Goal: Contribute content: Contribute content

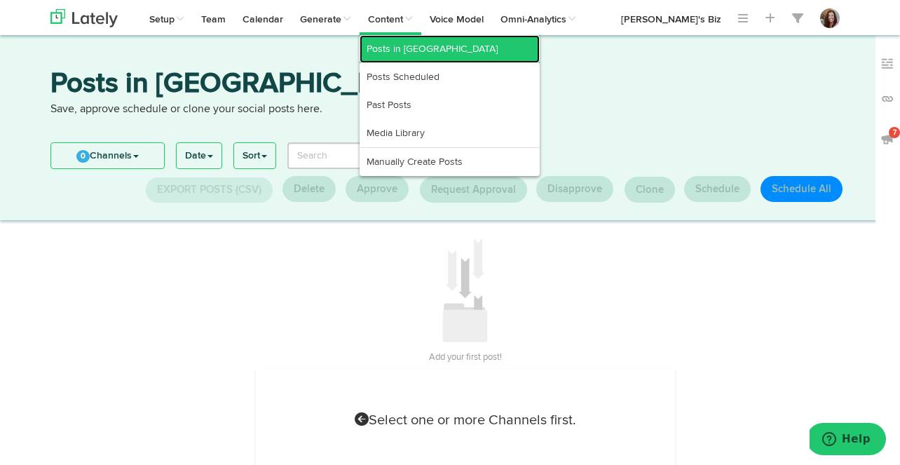
click at [396, 43] on link "Posts in [GEOGRAPHIC_DATA]" at bounding box center [449, 49] width 180 height 28
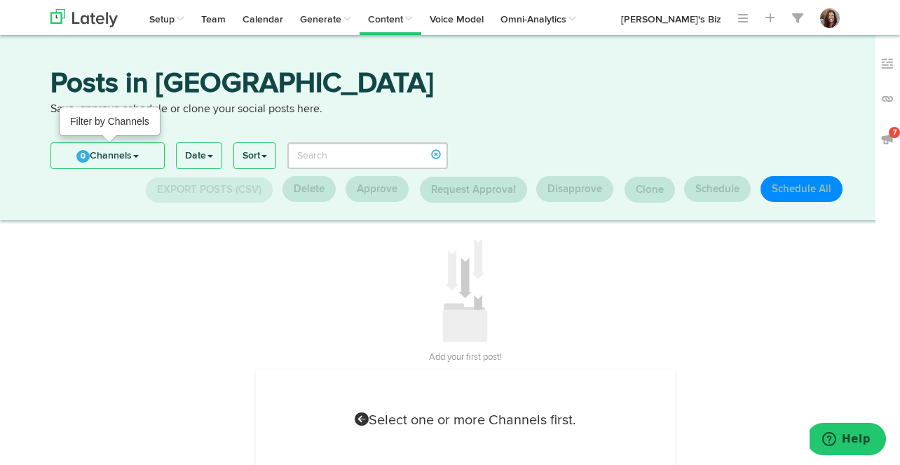
click at [130, 150] on link "0 Channels" at bounding box center [107, 155] width 113 height 25
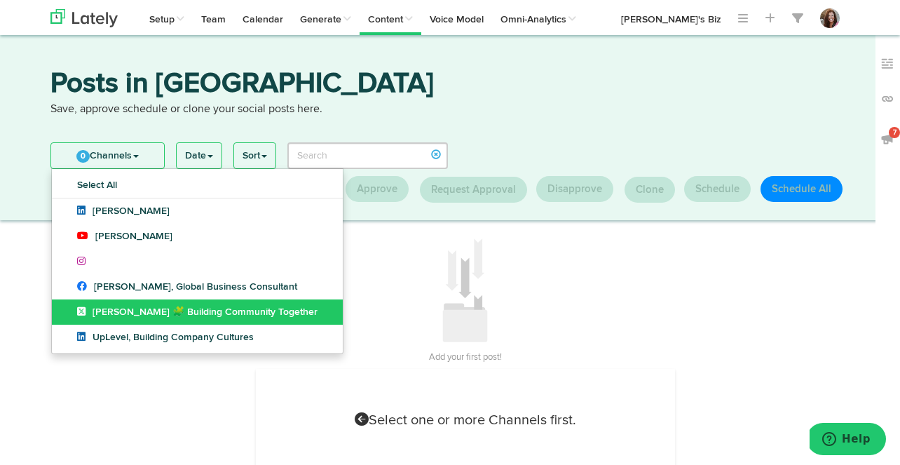
click at [95, 309] on span "[PERSON_NAME] 🧩 Building Community Together" at bounding box center [197, 312] width 240 height 10
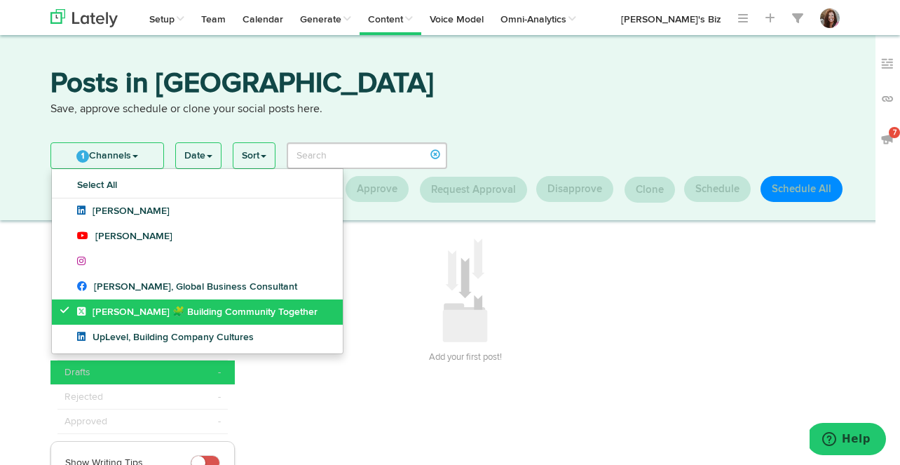
click at [96, 310] on span "[PERSON_NAME] 🧩 Building Community Together" at bounding box center [197, 312] width 240 height 10
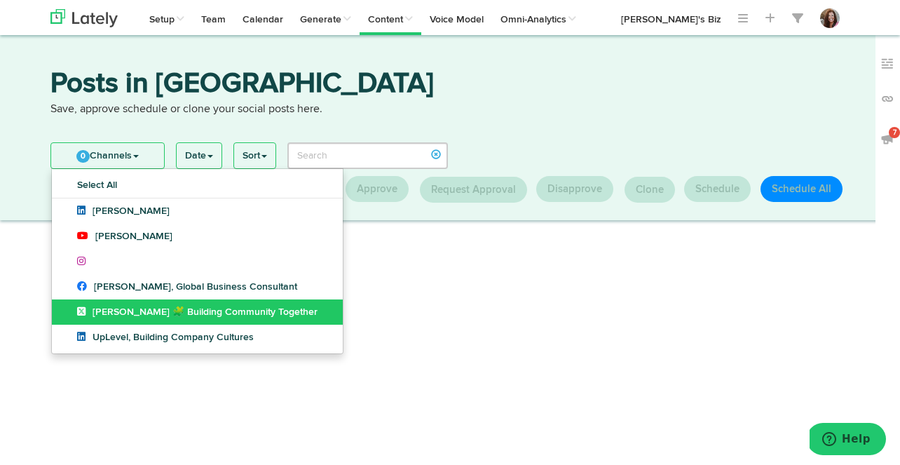
click at [96, 310] on span "[PERSON_NAME] 🧩 Building Community Together" at bounding box center [197, 312] width 240 height 10
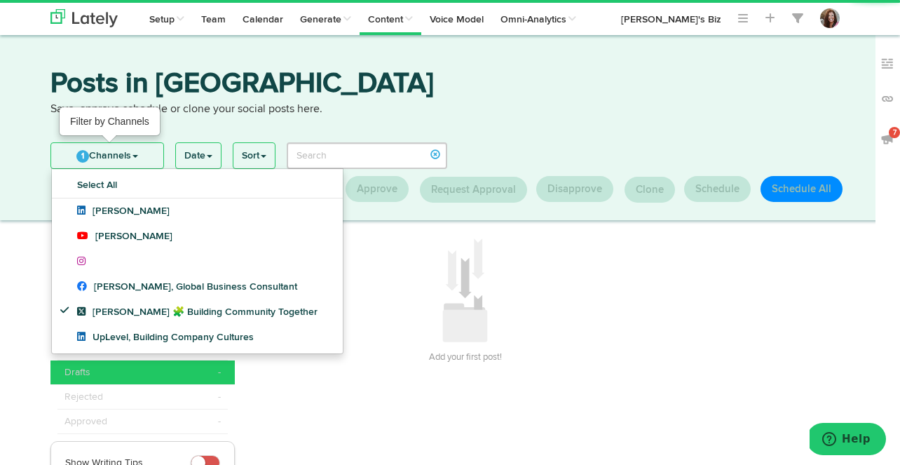
click at [110, 151] on link "1 Channels" at bounding box center [107, 155] width 112 height 25
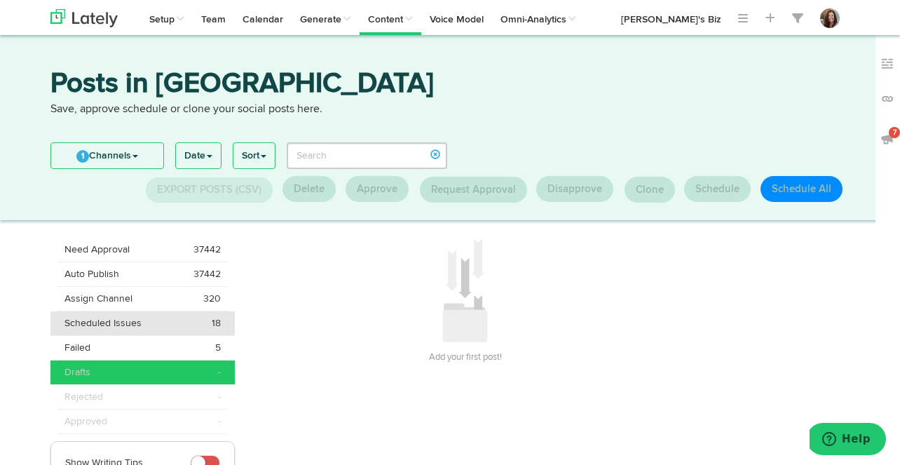
click at [144, 322] on div "Scheduled Issues 18" at bounding box center [142, 323] width 156 height 14
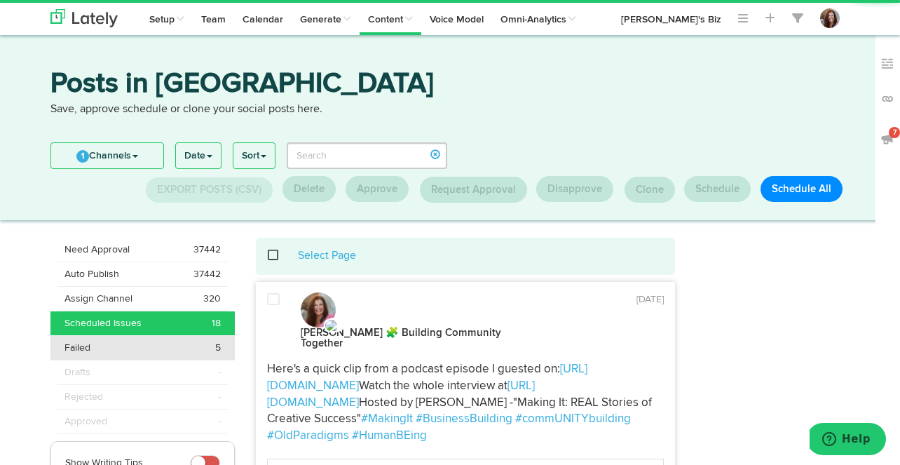
click at [186, 339] on li "Failed 5" at bounding box center [142, 348] width 184 height 25
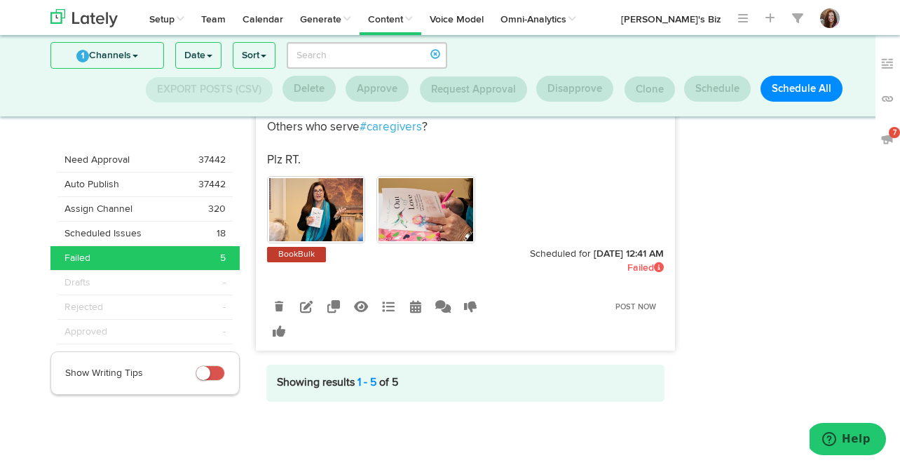
scroll to position [2081, 0]
click at [184, 228] on div "Scheduled Issues 18" at bounding box center [144, 233] width 161 height 14
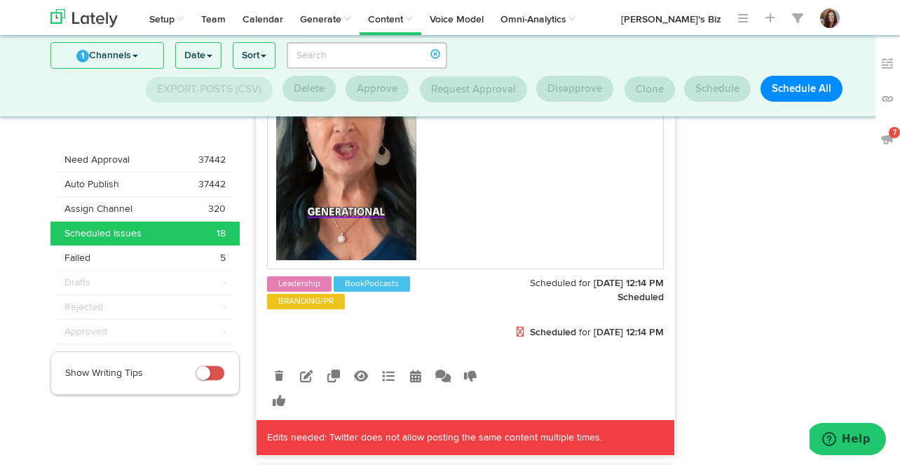
scroll to position [373, 0]
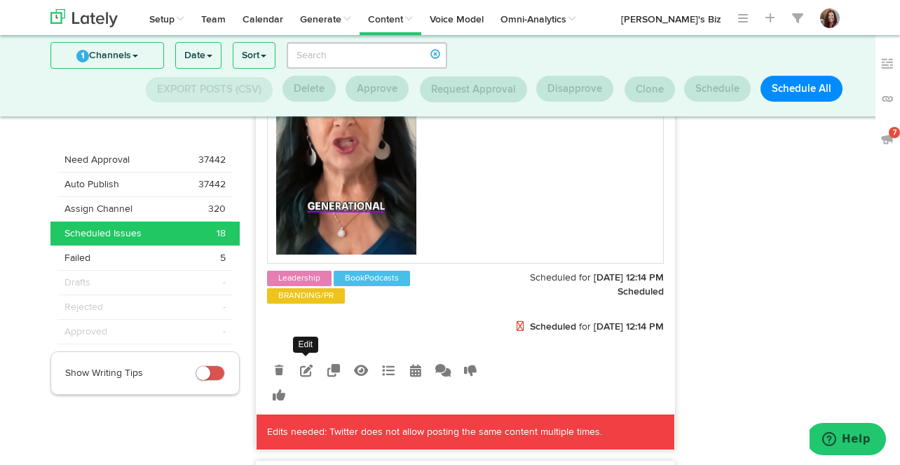
click at [304, 376] on icon at bounding box center [306, 370] width 13 height 13
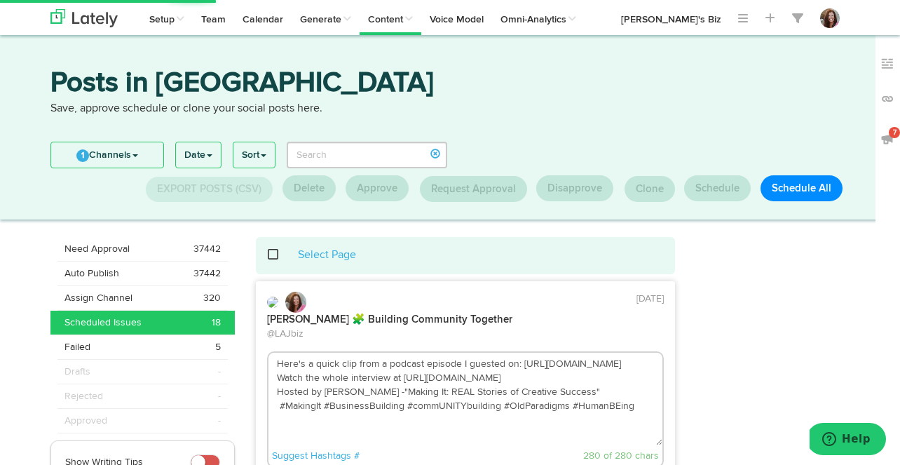
scroll to position [0, 0]
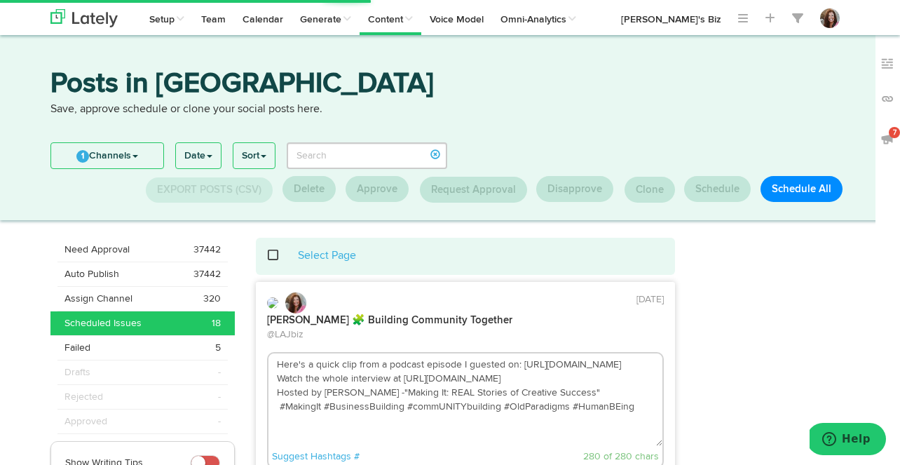
drag, startPoint x: 319, startPoint y: 364, endPoint x: 275, endPoint y: 362, distance: 44.2
click at [275, 362] on textarea "Here's a quick clip from a podcast episode I guested on: https://youtube.com/sh…" at bounding box center [465, 399] width 394 height 92
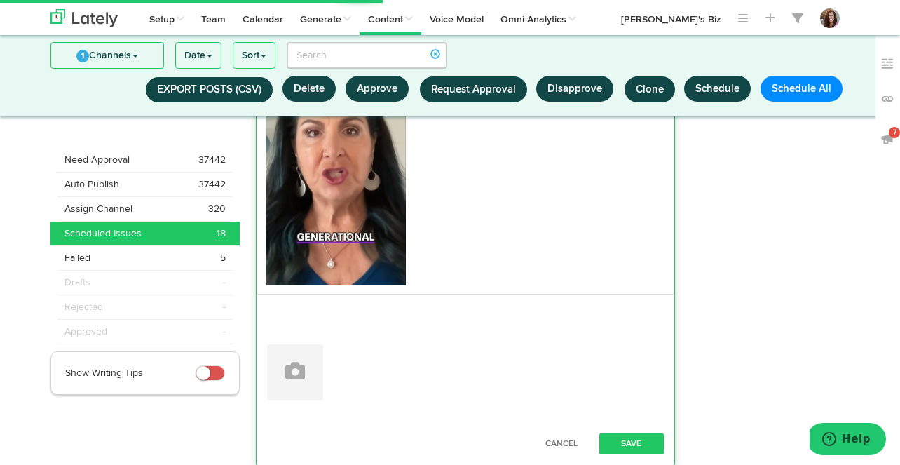
scroll to position [434, 0]
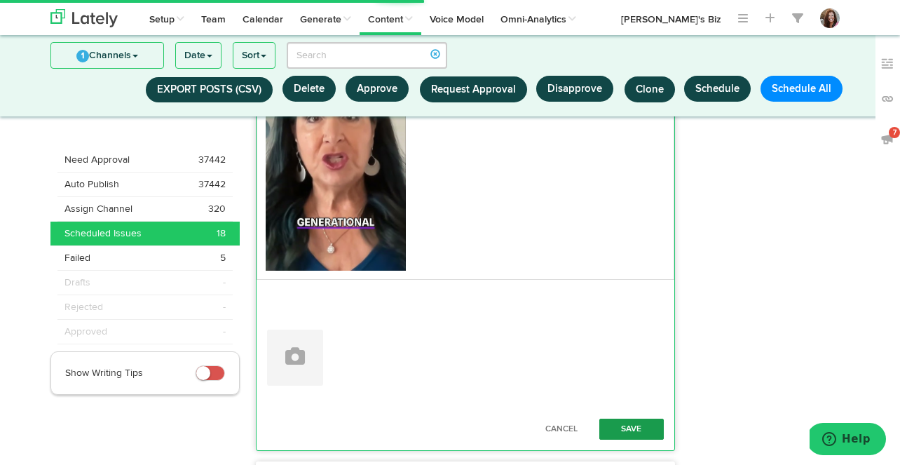
type textarea "Quick clip from a podcast episode I guested on: https://youtube.com/shorts/7TLz…"
click at [626, 421] on button "Save" at bounding box center [631, 428] width 64 height 21
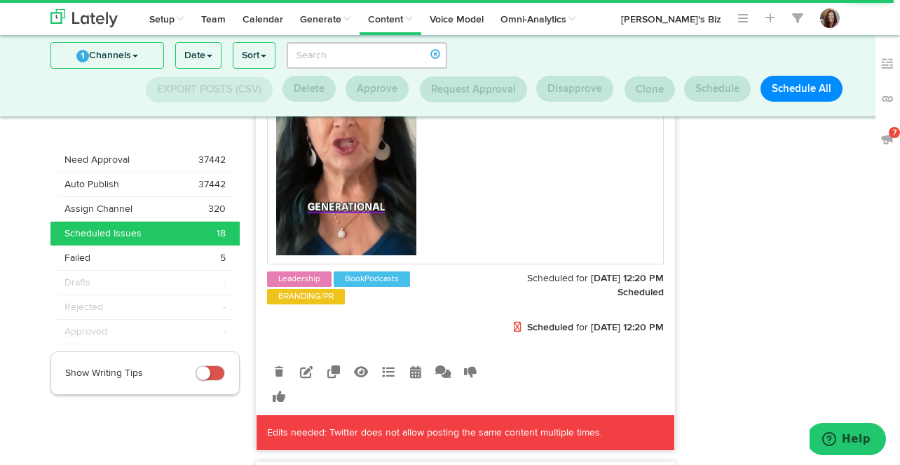
scroll to position [979, 0]
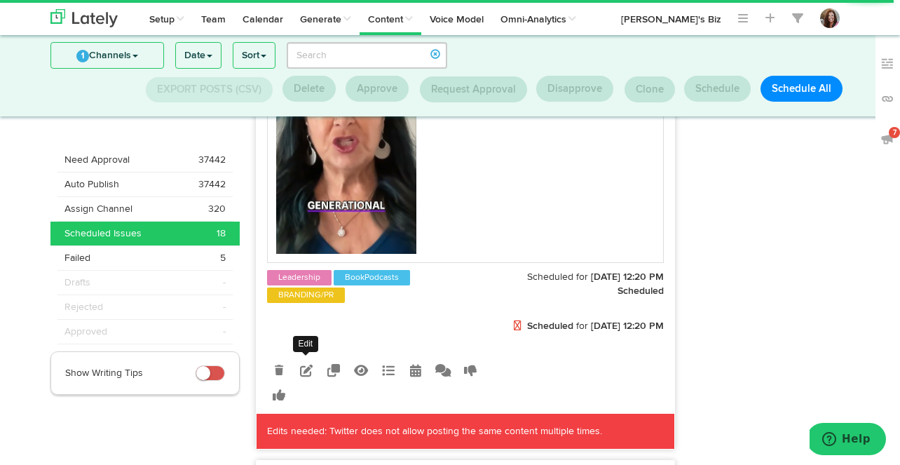
click at [307, 376] on icon at bounding box center [306, 370] width 13 height 13
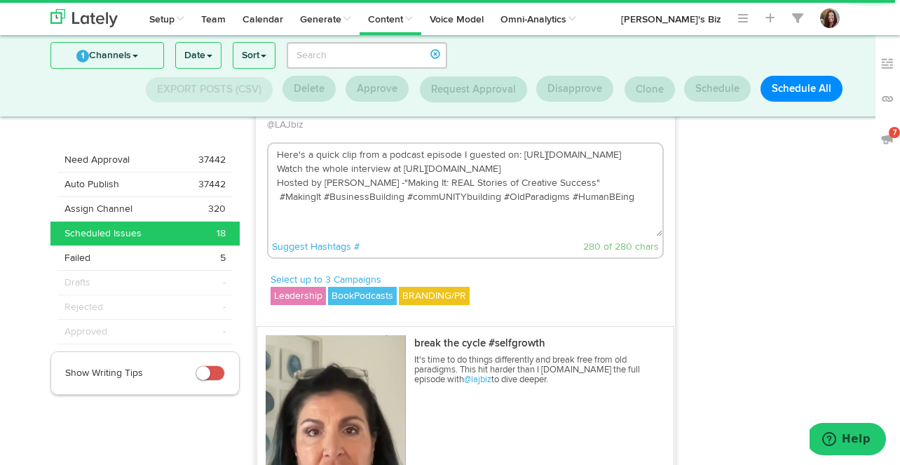
scroll to position [696, 0]
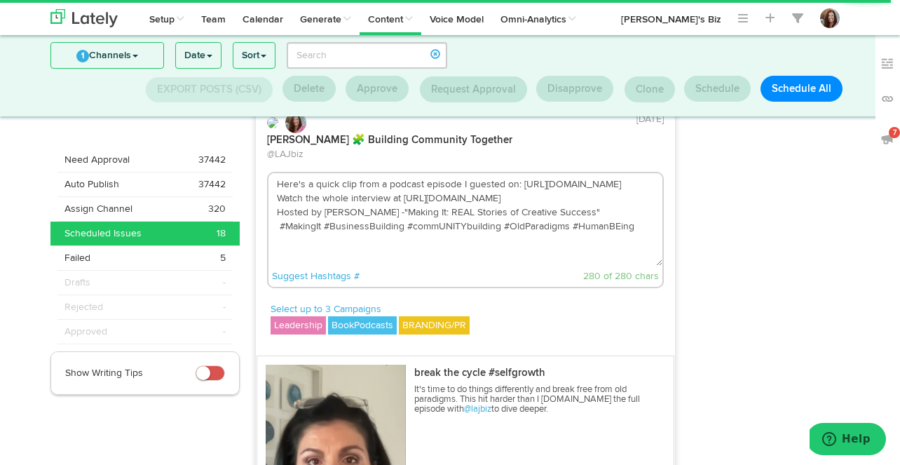
click at [334, 234] on textarea "Here's a quick clip from a podcast episode I guested on: https://youtube.com/sh…" at bounding box center [465, 219] width 394 height 92
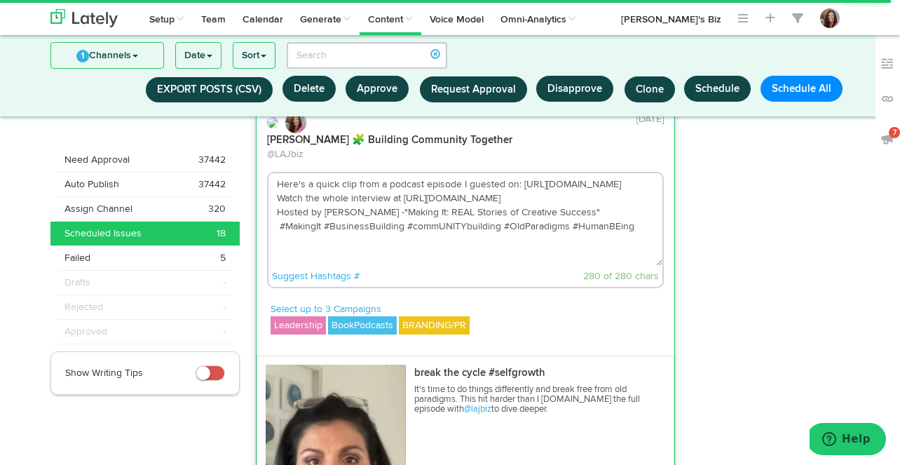
click at [334, 234] on textarea "Here's a quick clip from a podcast episode I guested on: https://youtube.com/sh…" at bounding box center [465, 219] width 394 height 92
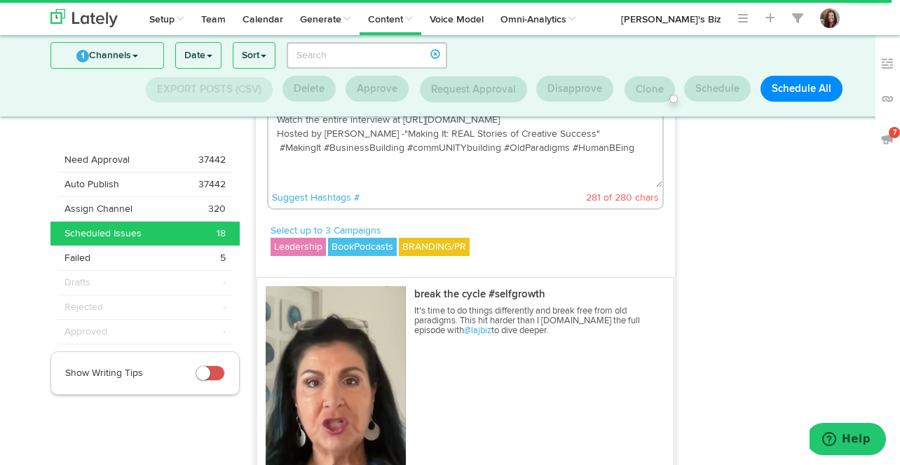
scroll to position [764, 0]
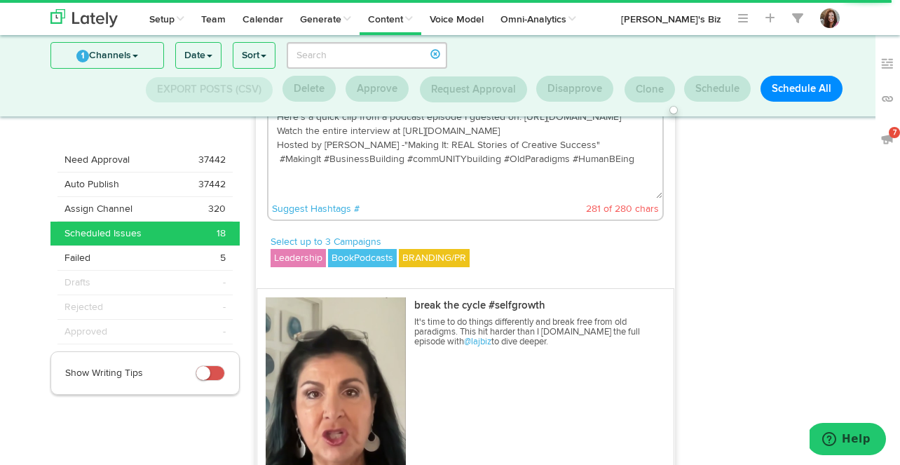
click at [394, 175] on textarea "Here's a quick clip from a podcast episode I guested on: https://youtube.com/sh…" at bounding box center [465, 152] width 394 height 92
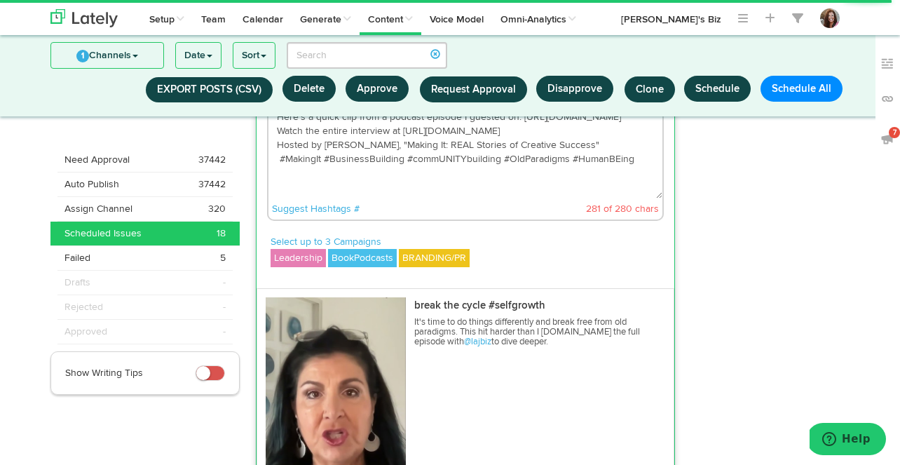
drag, startPoint x: 392, startPoint y: 175, endPoint x: 279, endPoint y: 174, distance: 113.5
click at [278, 174] on textarea "Here's a quick clip from a podcast episode I guested on: https://youtube.com/sh…" at bounding box center [465, 152] width 394 height 92
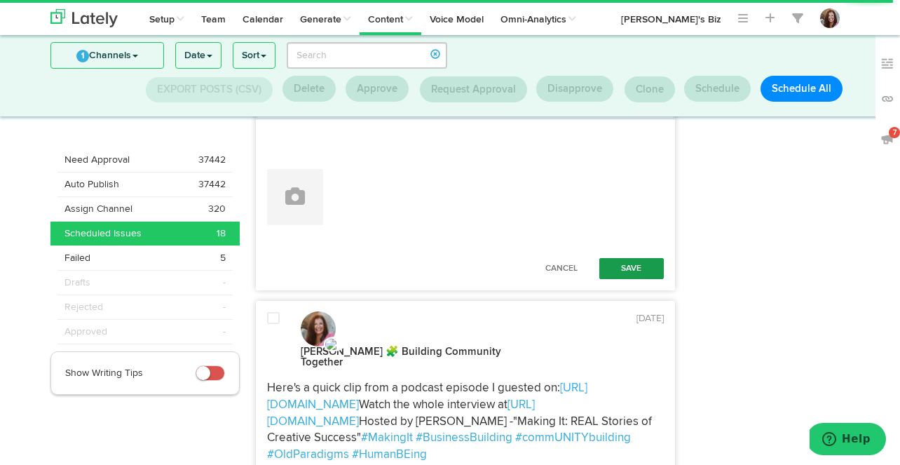
scroll to position [1210, 0]
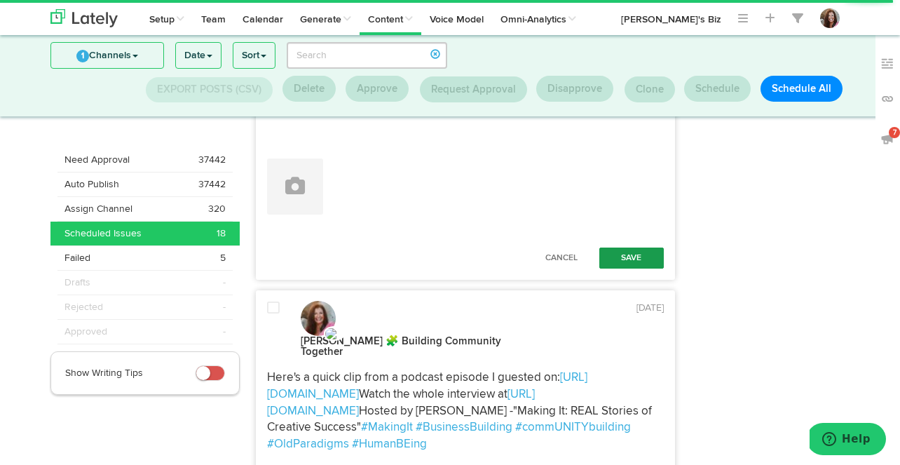
type textarea "Here's a quick clip from a podcast episode I guested on: https://youtube.com/sh…"
click at [634, 268] on button "Save" at bounding box center [631, 257] width 64 height 21
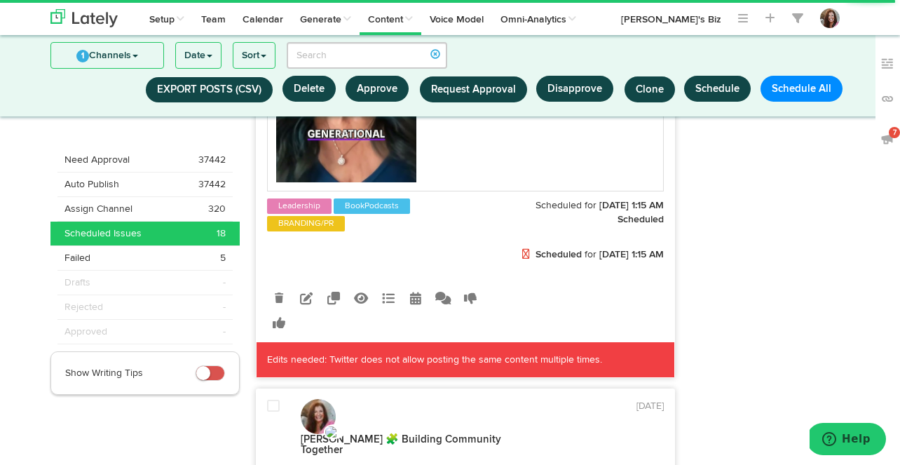
scroll to position [1667, 0]
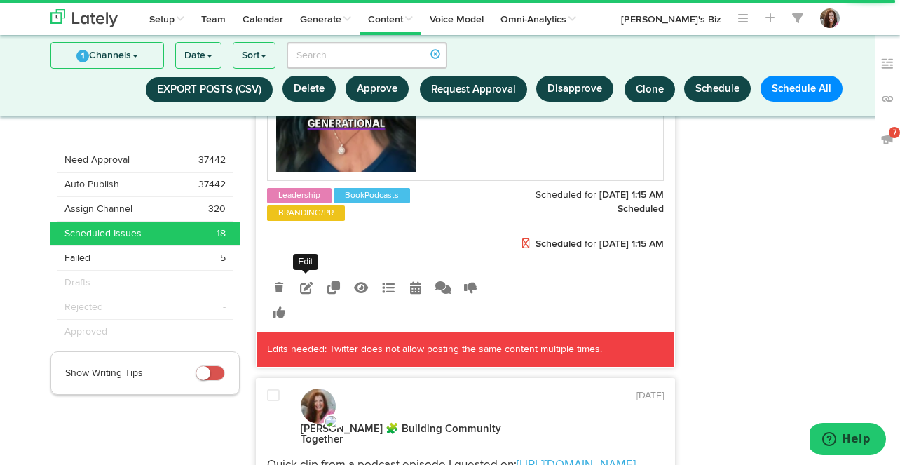
click at [307, 294] on icon at bounding box center [306, 287] width 13 height 13
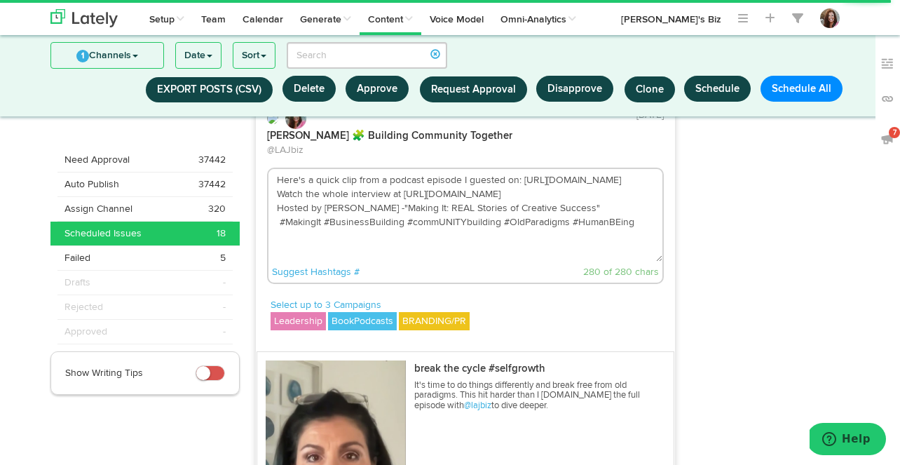
scroll to position [1293, 0]
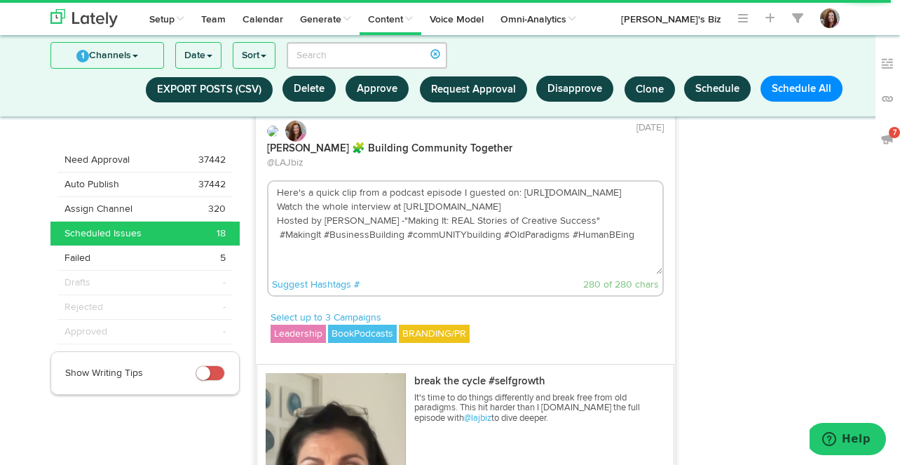
click at [602, 268] on textarea "Here's a quick clip from a podcast episode I guested on: https://youtube.com/sh…" at bounding box center [465, 227] width 394 height 92
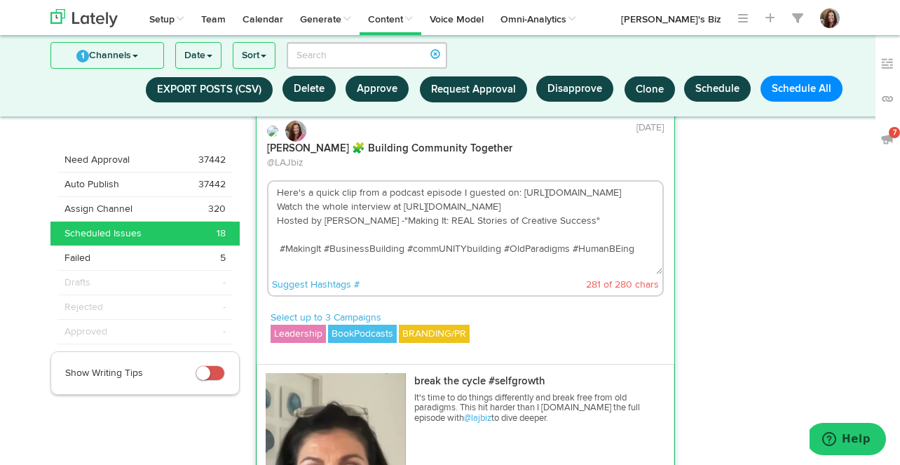
click at [482, 227] on textarea "Here's a quick clip from a podcast episode I guested on: https://youtube.com/sh…" at bounding box center [465, 227] width 394 height 92
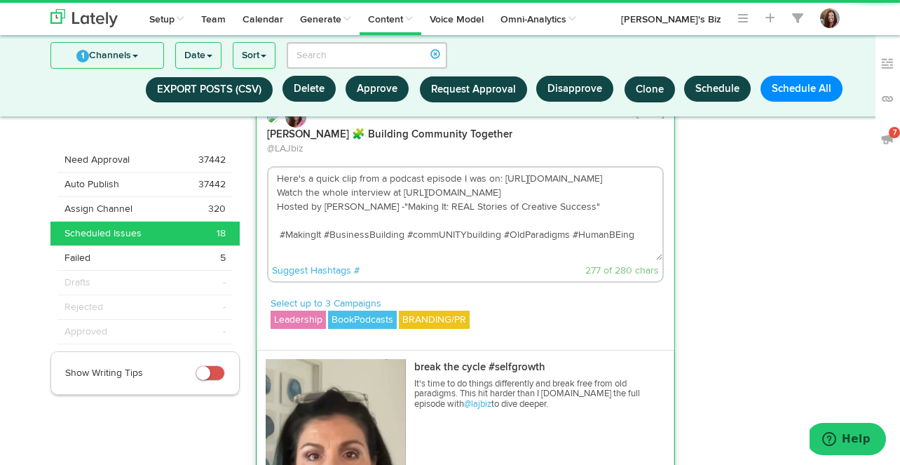
scroll to position [1315, 0]
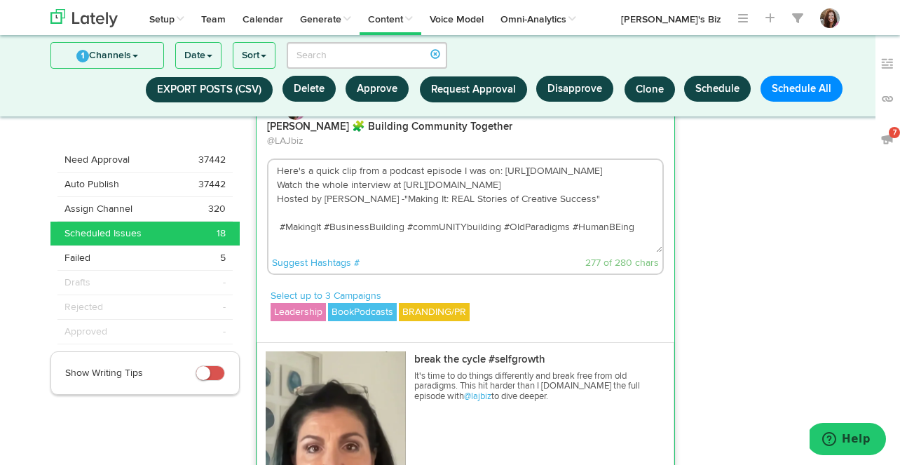
click at [395, 251] on textarea "Here's a quick clip from a podcast episode I was on: https://youtube.com/shorts…" at bounding box center [465, 206] width 394 height 92
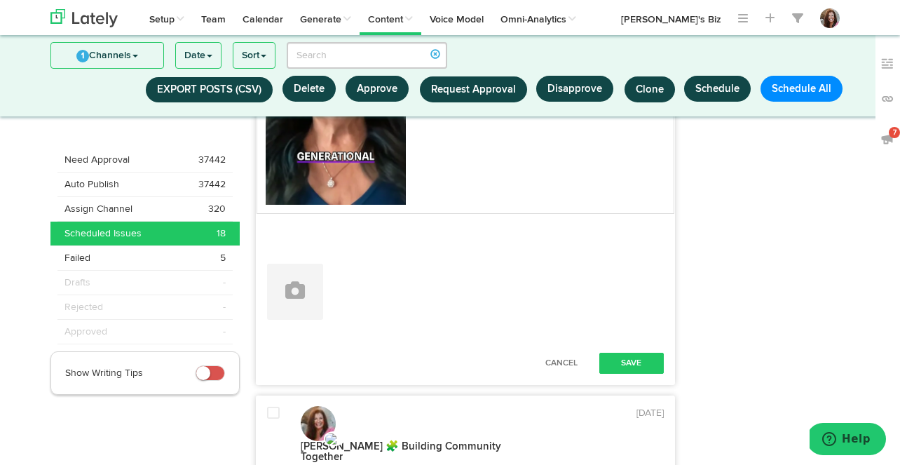
scroll to position [1713, 0]
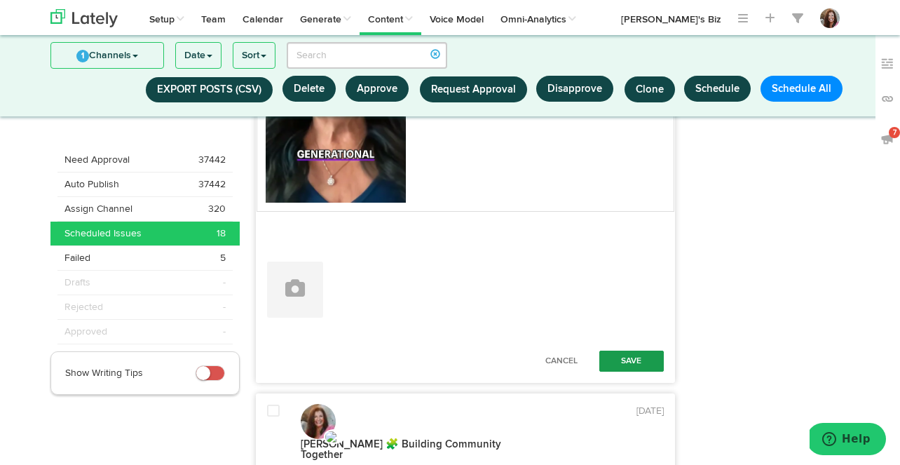
type textarea "Here's a quick clip from a podcast episode I was on: https://youtube.com/shorts…"
click at [621, 371] on button "Save" at bounding box center [631, 360] width 64 height 21
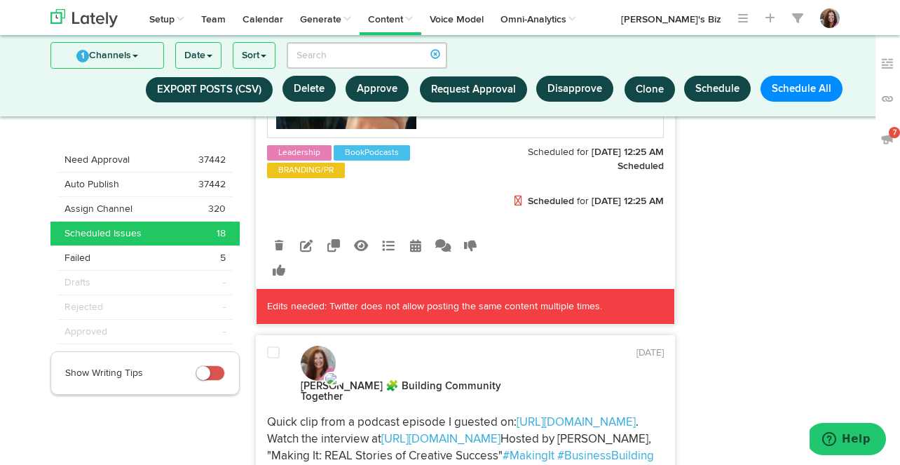
scroll to position [2301, 0]
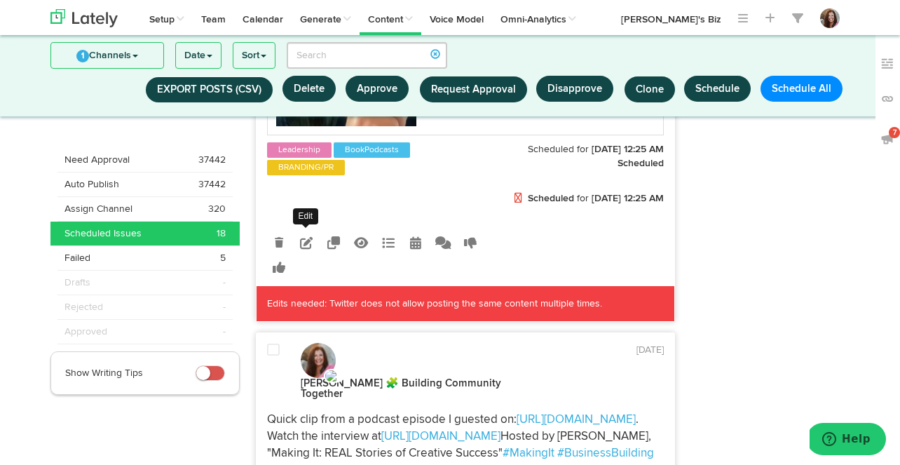
click at [306, 249] on icon at bounding box center [306, 242] width 13 height 13
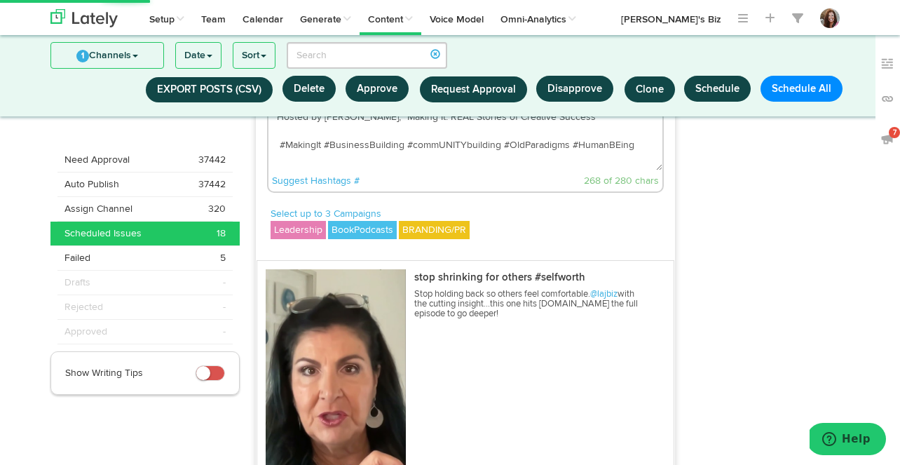
scroll to position [1997, 0]
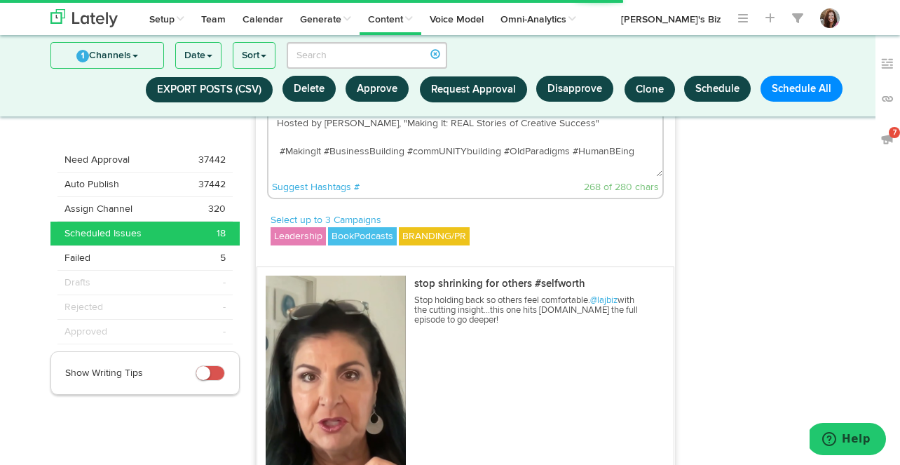
click at [366, 177] on textarea "Quick clip from a podcast episode I guested on: https://youtube.com/shorts/DJq9…" at bounding box center [465, 130] width 394 height 92
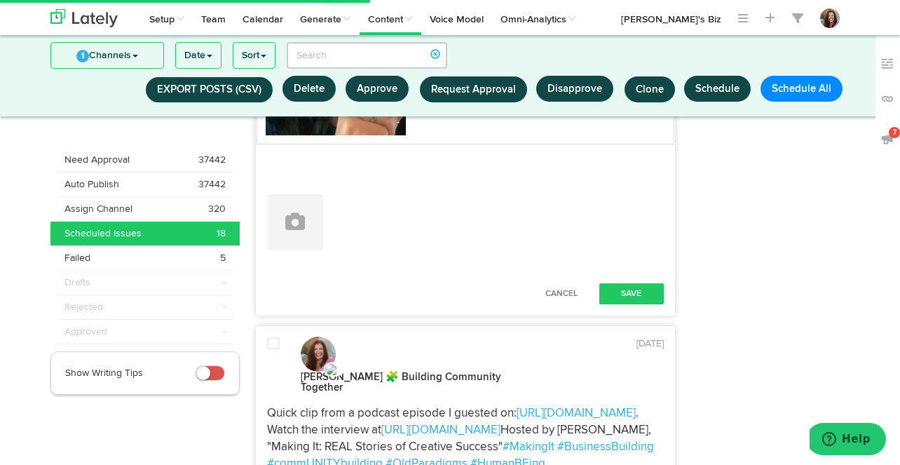
scroll to position [2420, 0]
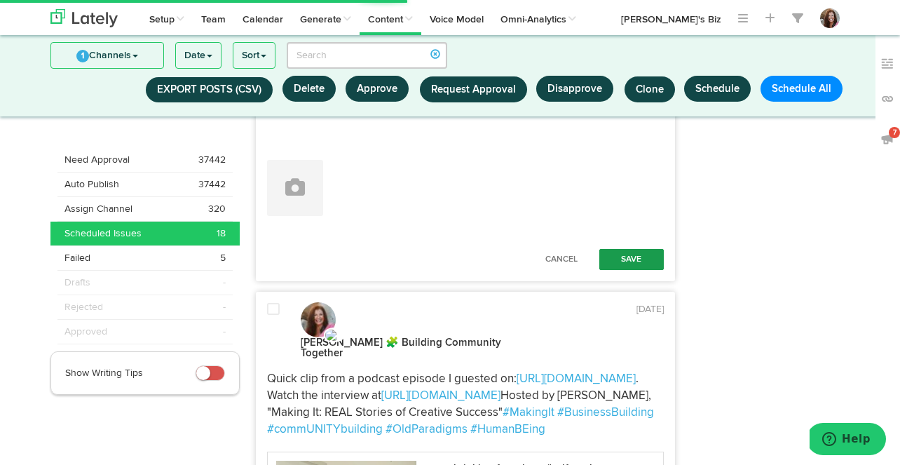
type textarea "Quick clip from a podcast episode I guested on: https://youtube.com/shorts/DJq9…"
click at [635, 270] on button "Save" at bounding box center [631, 259] width 64 height 21
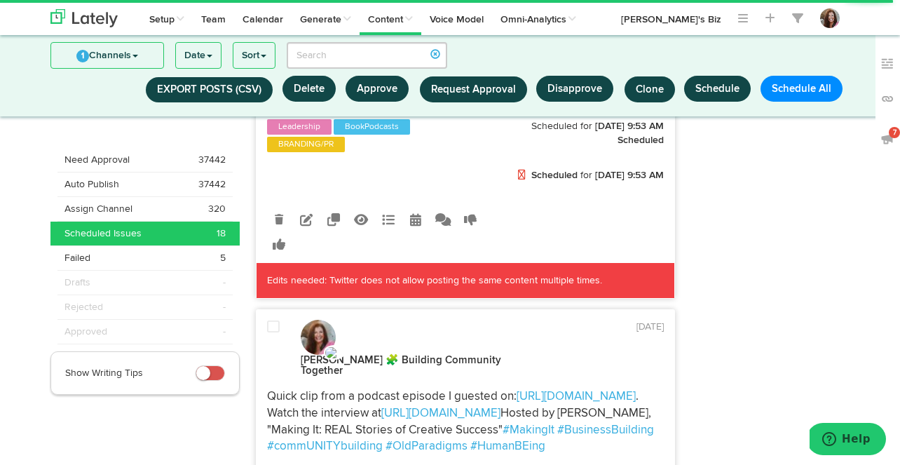
scroll to position [2917, 0]
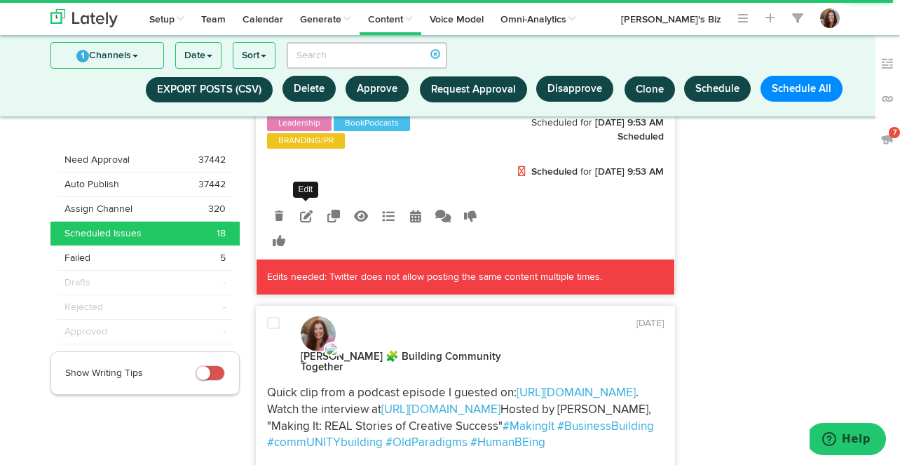
click at [305, 222] on icon at bounding box center [306, 216] width 13 height 13
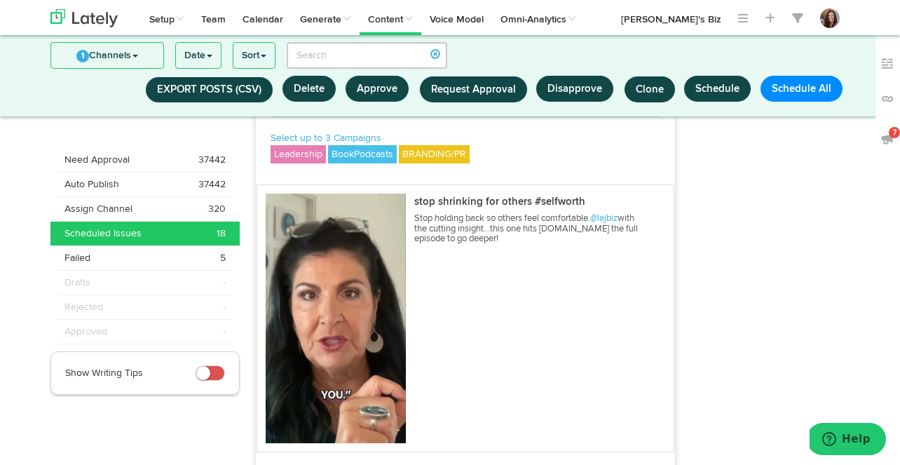
scroll to position [2665, 0]
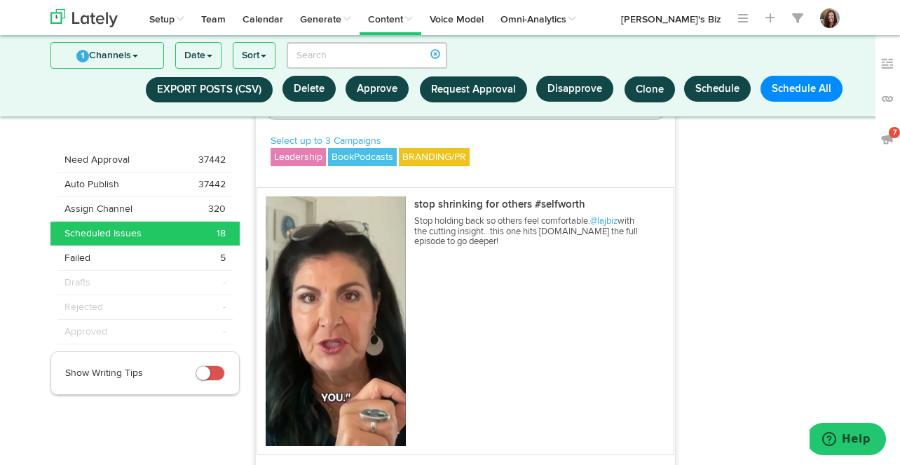
click at [392, 97] on textarea "Quick clip from a podcast episode I guested on: https://youtube.com/shorts/DJq9…" at bounding box center [465, 51] width 394 height 92
click at [444, 97] on textarea "Quick clip from a podcast episode I guested on: https://youtube.com/shorts/DJq9…" at bounding box center [465, 51] width 394 height 92
click at [572, 97] on textarea "Quick clip from a podcast episode I appeared on: https://youtube.com/shorts/DJq…" at bounding box center [465, 51] width 394 height 92
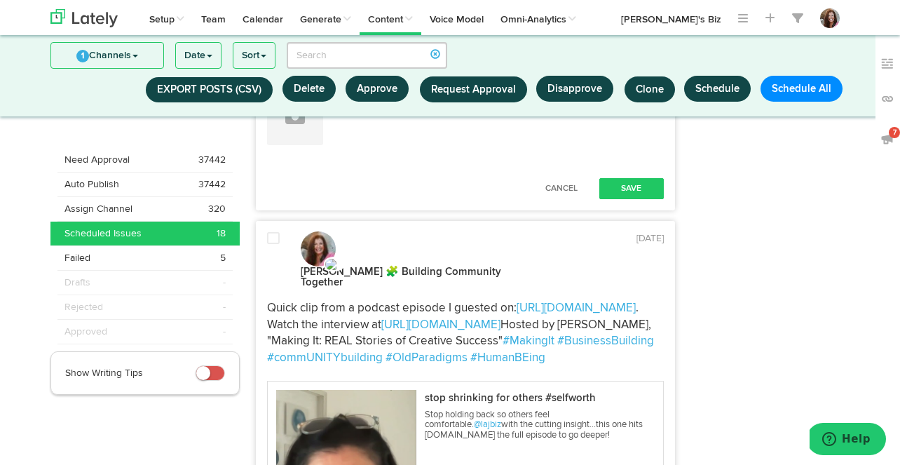
scroll to position [3095, 0]
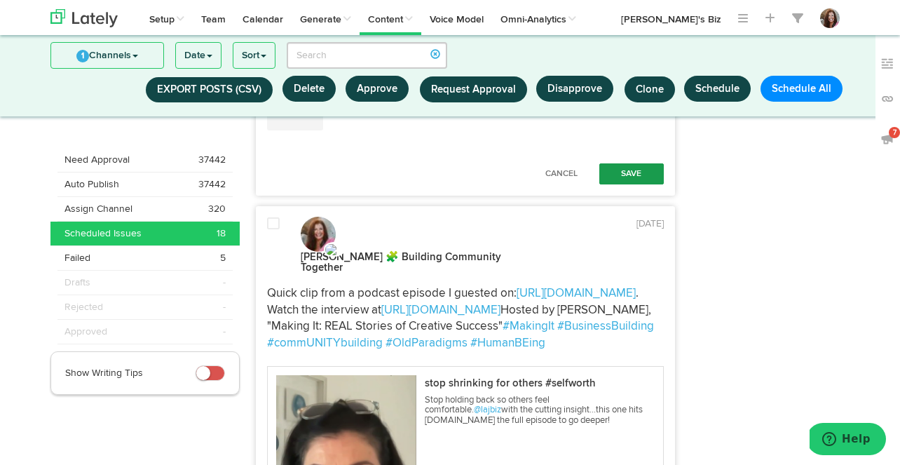
type textarea "Quick clip from a podcast episode I appeared on: https://youtube.com/shorts/DJq…"
click at [628, 184] on button "Save" at bounding box center [631, 173] width 64 height 21
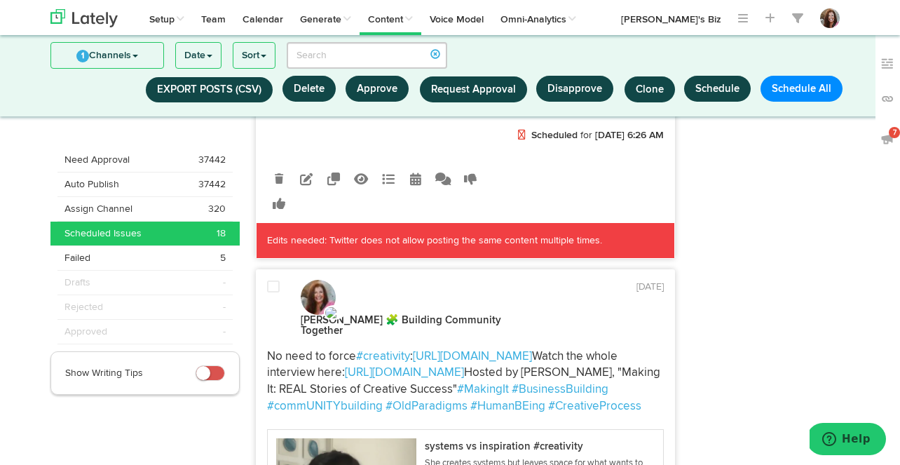
scroll to position [3560, 0]
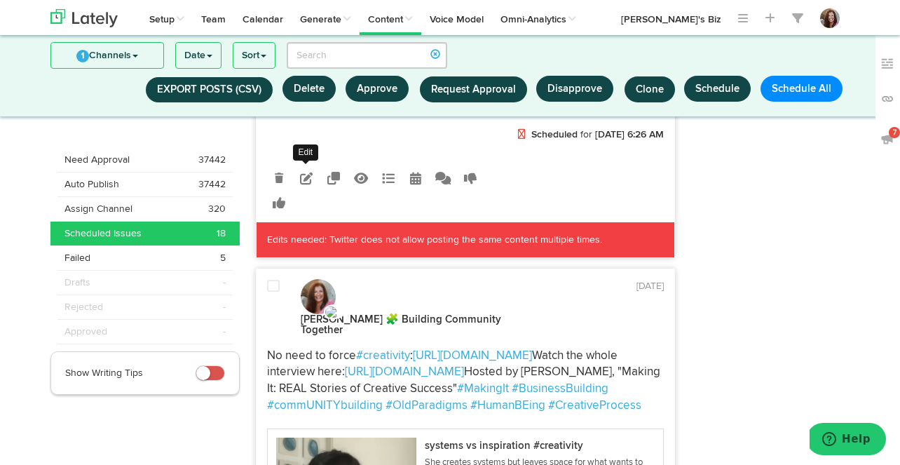
click at [306, 184] on icon at bounding box center [306, 178] width 13 height 13
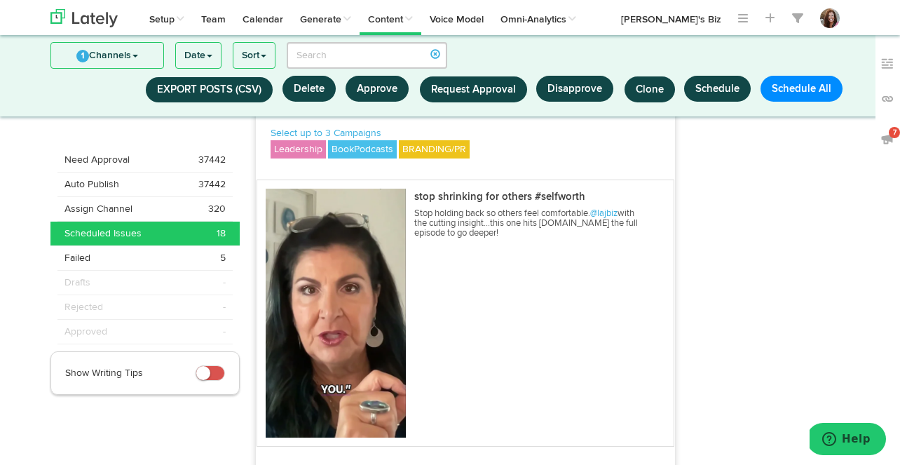
scroll to position [3277, 0]
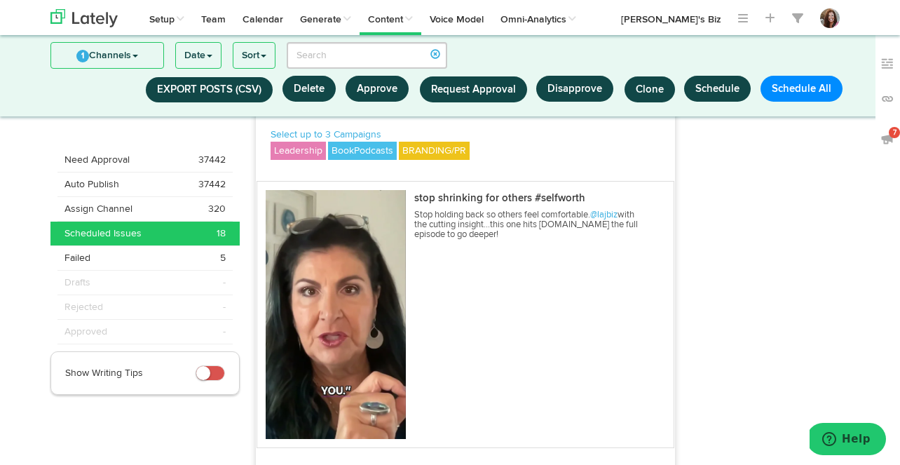
click at [493, 91] on textarea "Quick clip from a podcast episode I guested on: https://youtube.com/shorts/DJq9…" at bounding box center [465, 45] width 394 height 92
drag, startPoint x: 308, startPoint y: 188, endPoint x: 274, endPoint y: 185, distance: 33.7
click at [274, 91] on textarea "Quick clip from a podcast episode I guested on: https://youtube.com/shorts/DJq9…" at bounding box center [465, 45] width 394 height 92
click at [407, 91] on textarea "Here's a clip from a podcast episode I guested on: https://youtube.com/shorts/D…" at bounding box center [465, 45] width 394 height 92
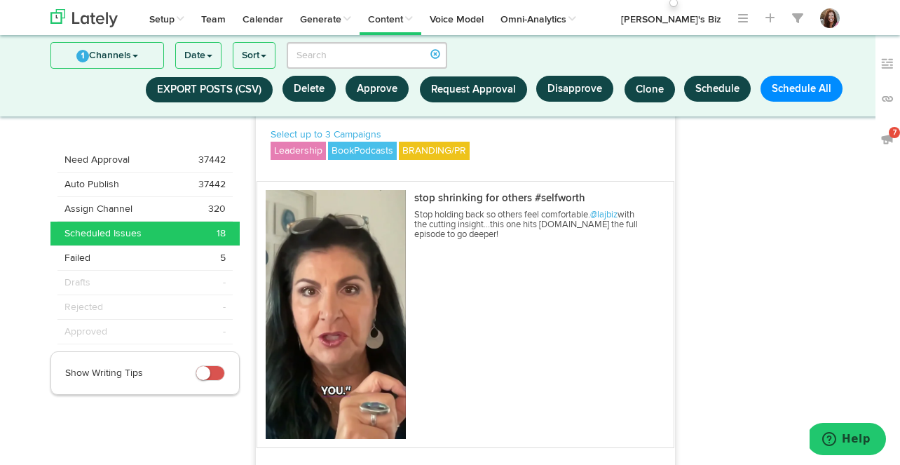
click at [397, 91] on textarea "Here's a clip from a podcast I guested on: https://youtube.com/shorts/DJq96ZWNP…" at bounding box center [465, 45] width 394 height 92
click at [321, 91] on textarea "Here's a clip from a podcast I guested on: https://youtube.com/shorts/DJq96ZWNP…" at bounding box center [465, 45] width 394 height 92
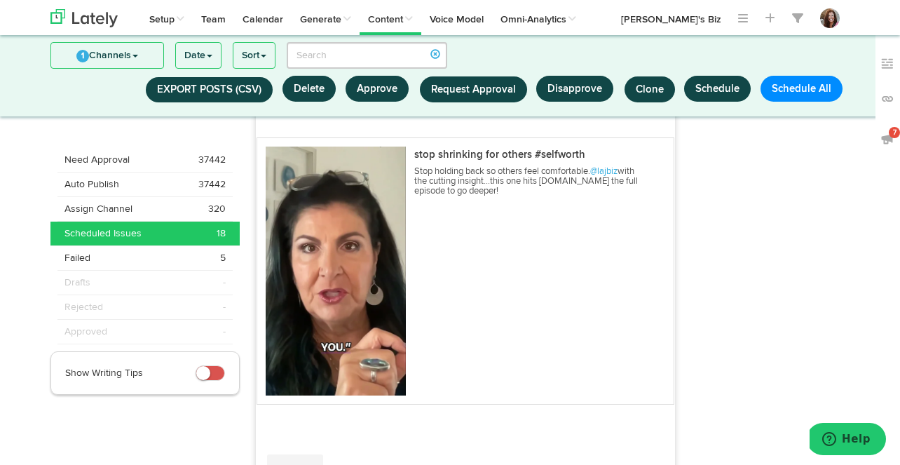
scroll to position [3292, 0]
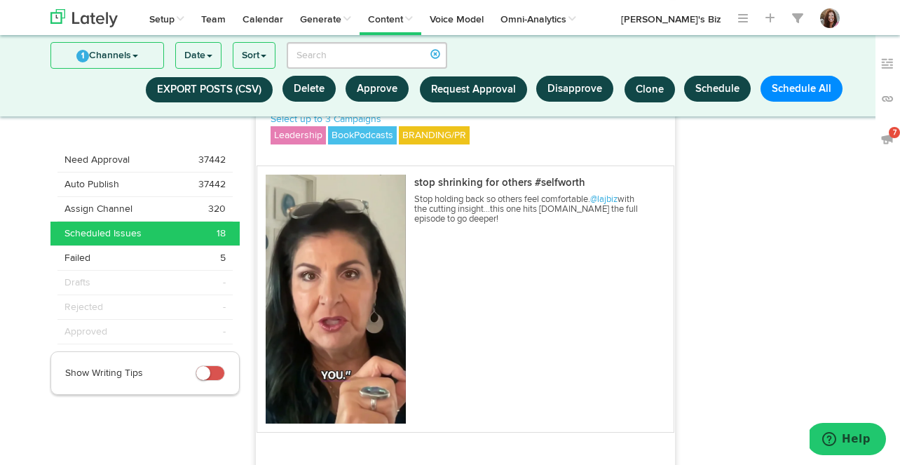
click at [324, 76] on textarea "Here's a clip from a podcast I guested on: https://youtube.com/shorts/DJq96ZWNP…" at bounding box center [465, 29] width 394 height 92
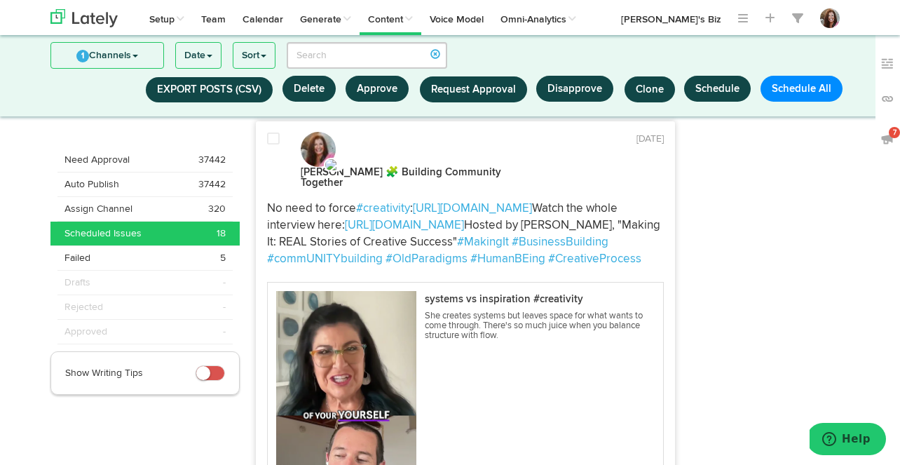
scroll to position [3864, 0]
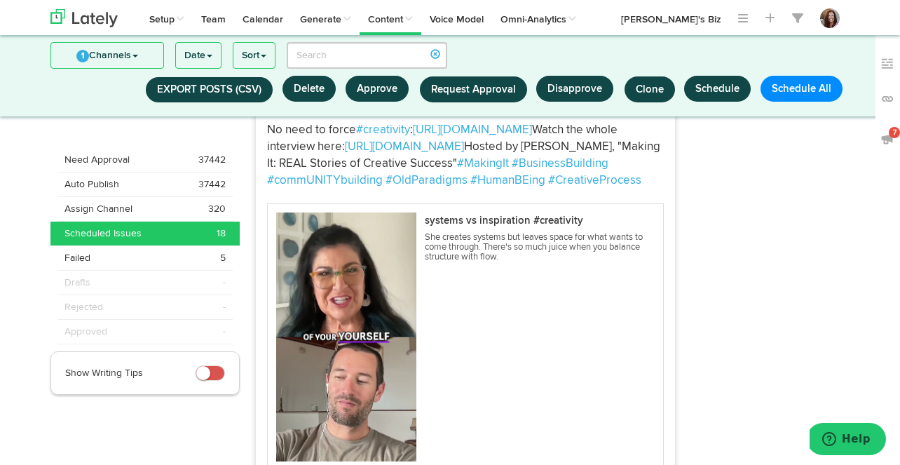
type textarea "Here's a clip from a podcast I guested on: https://youtube.com/shorts/DJq96ZWNP…"
click at [627, 21] on button "Save" at bounding box center [631, 10] width 64 height 21
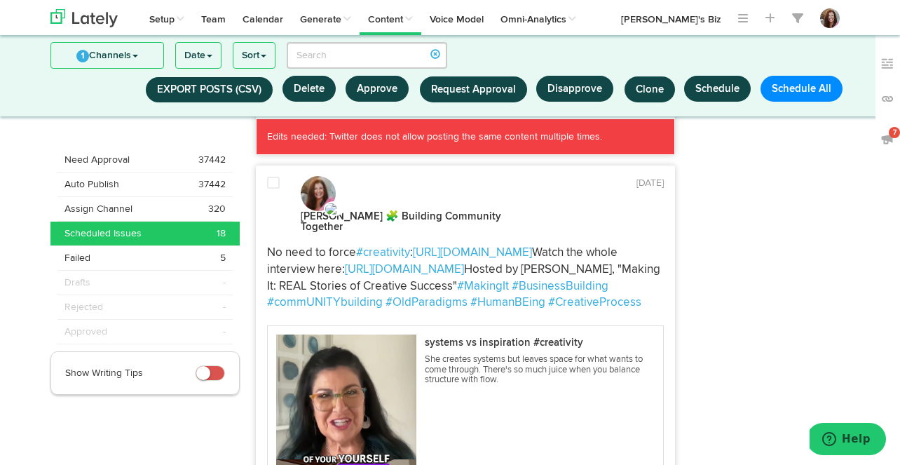
scroll to position [4277, 0]
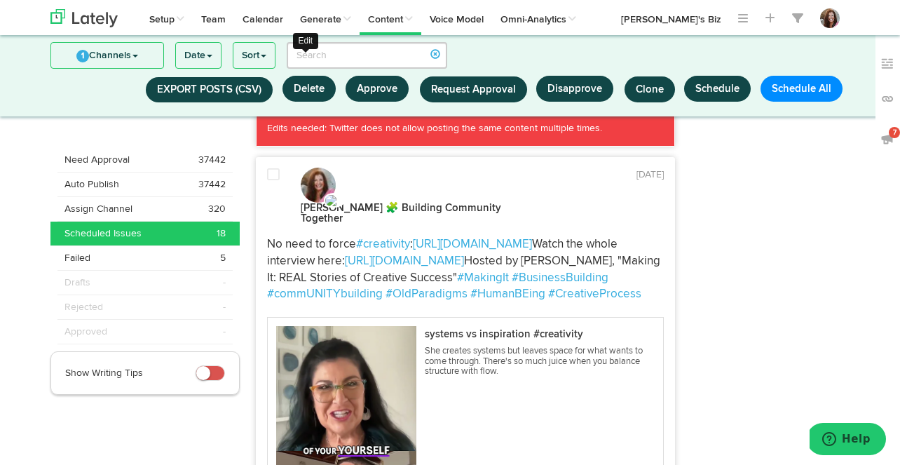
click at [307, 74] on icon at bounding box center [306, 67] width 13 height 13
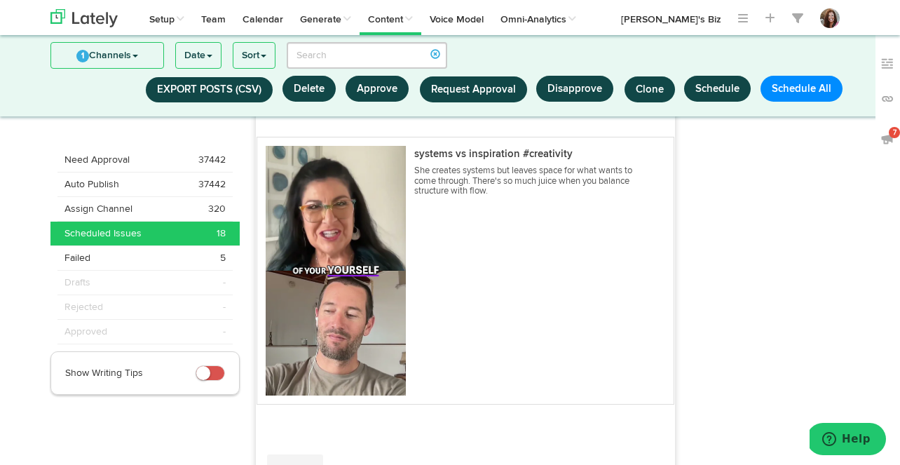
scroll to position [3924, 0]
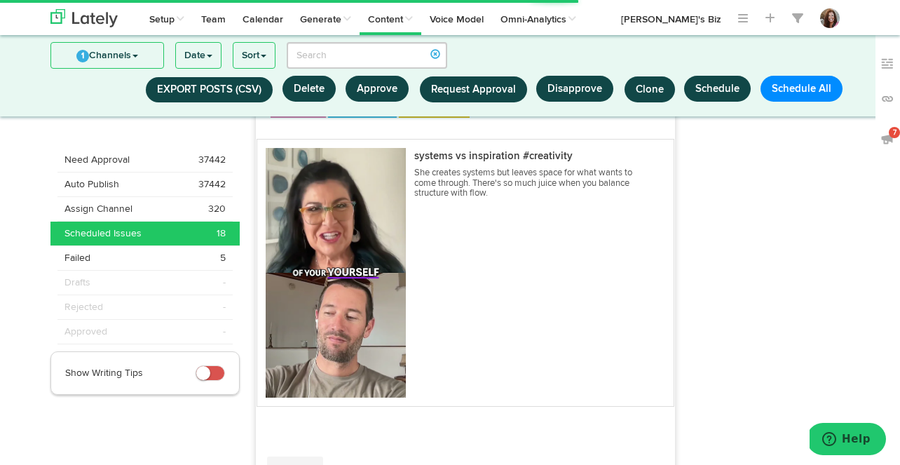
click at [336, 49] on textarea "No need to force #creativity: https://youtube.com/shorts/j7yiYe4-cYs?si=WZd-L8W…" at bounding box center [465, 3] width 394 height 92
click at [324, 49] on textarea "No need to force #creativity: https://youtube.com/shorts/j7yiYe4-cYs?si=WZd-L8W…" at bounding box center [465, 3] width 394 height 92
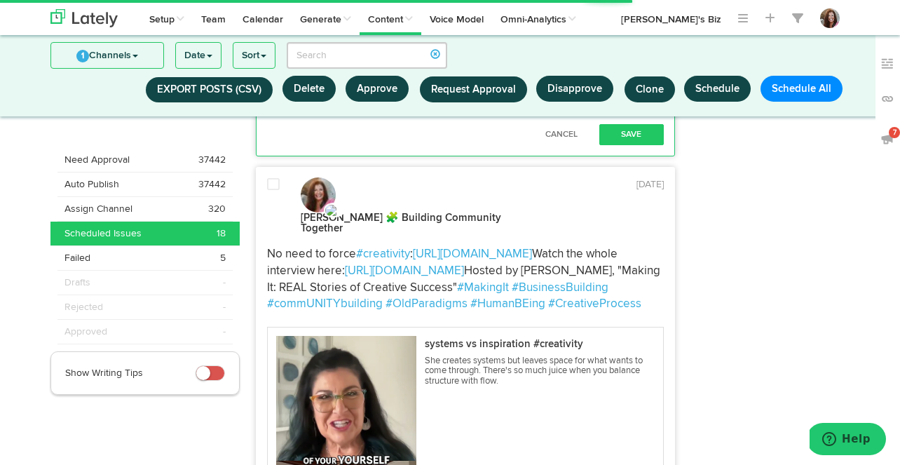
scroll to position [4388, 0]
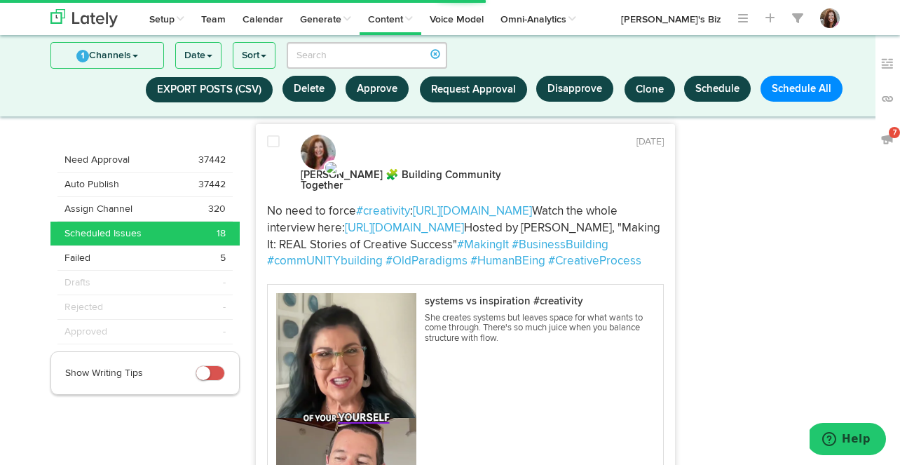
type textarea "No need to force #creativity: https://youtube.com/shorts/j7yiYe4-cYs?si=WZd-L8W…"
click at [629, 102] on button "Save" at bounding box center [631, 91] width 64 height 21
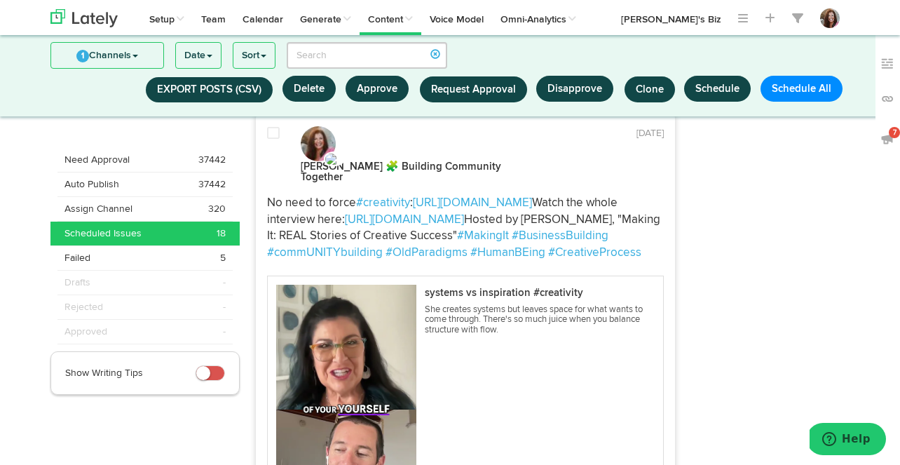
scroll to position [4947, 0]
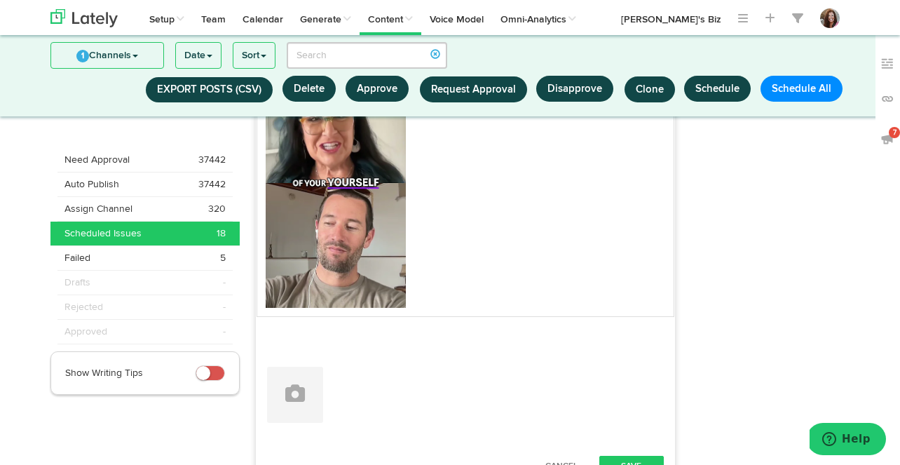
scroll to position [7, 0]
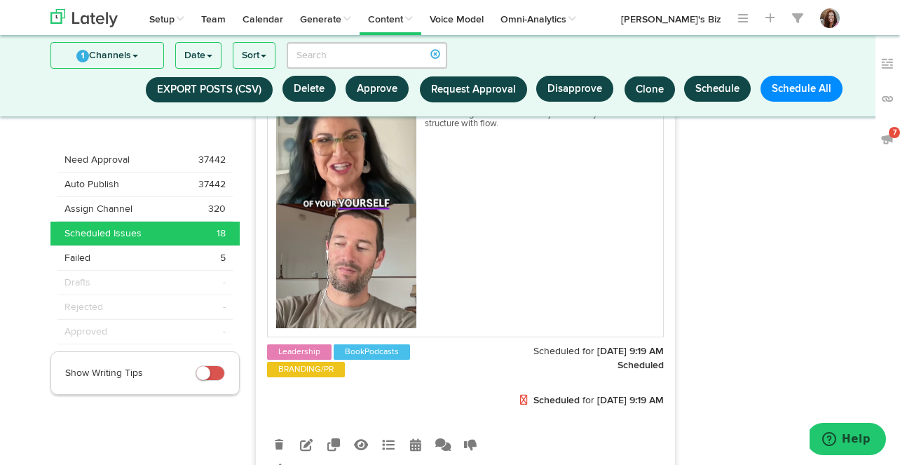
scroll to position [5192, 0]
type textarea "No need to force #creativity: https://youtube.com/shorts/j7yiYe4-cYs?si=WZd-L8W…"
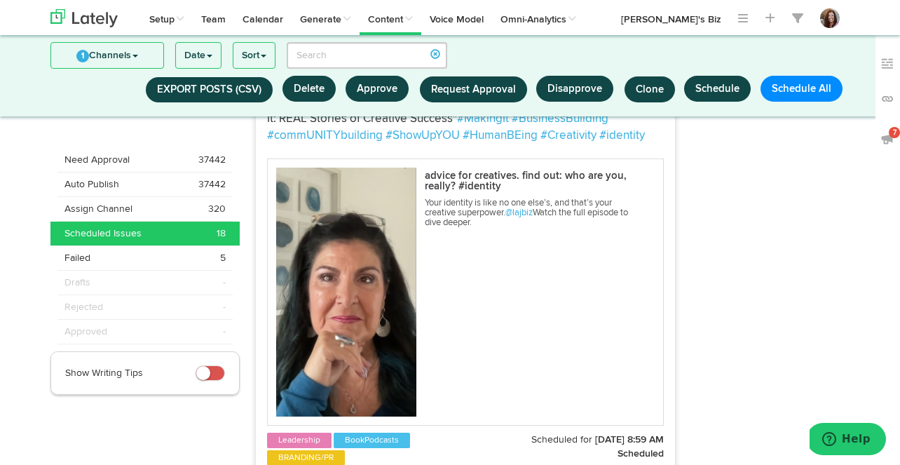
scroll to position [5636, 0]
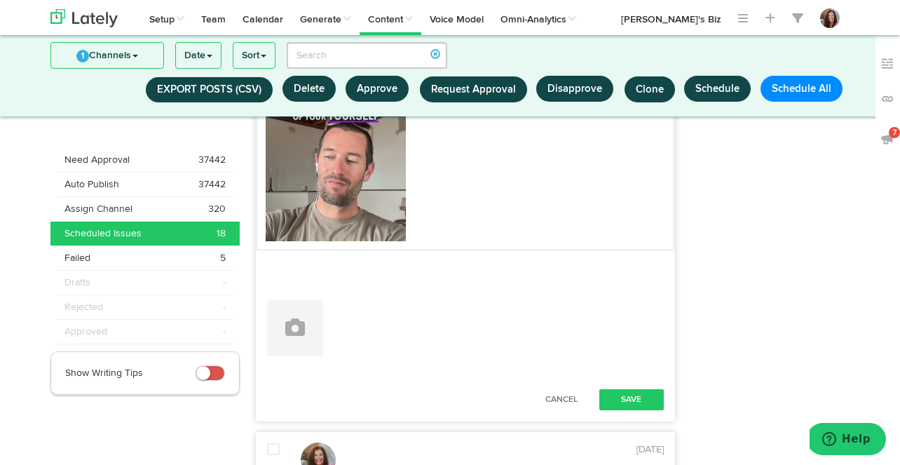
scroll to position [28, 0]
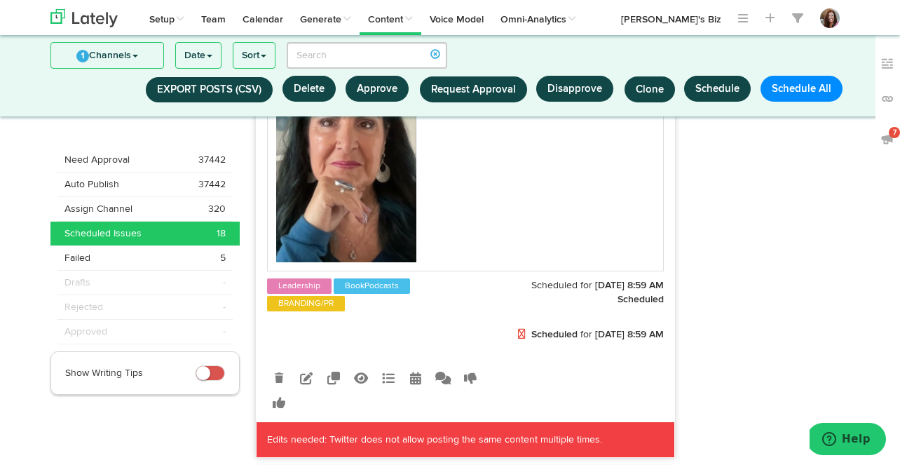
scroll to position [5871, 0]
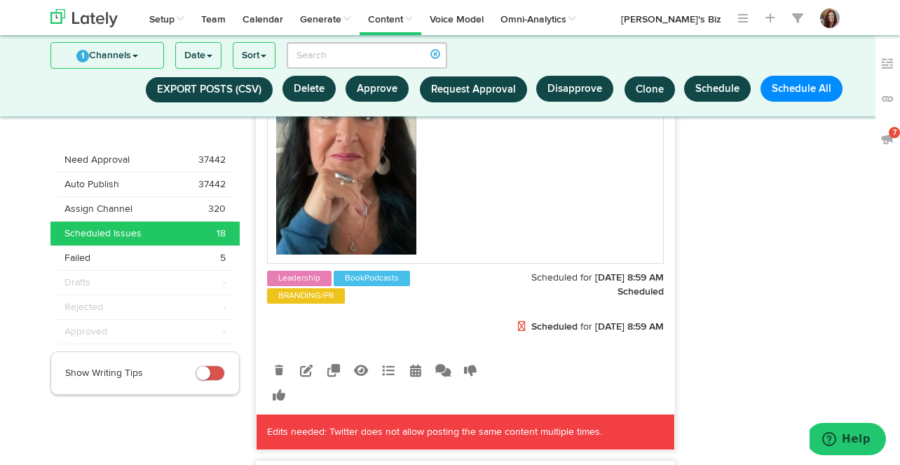
type textarea "No need to force #creativity: https://youtube.com/shorts/j7yiYe4-cYs?si=WZd-L8W…"
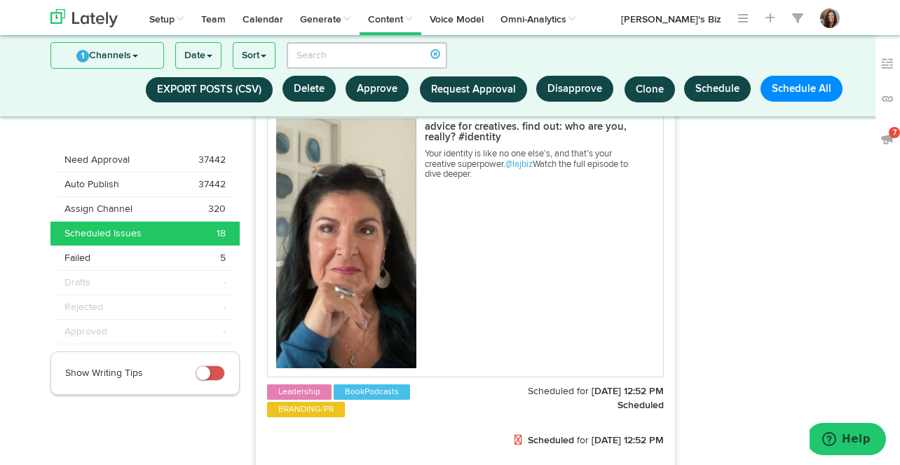
scroll to position [6273, 0]
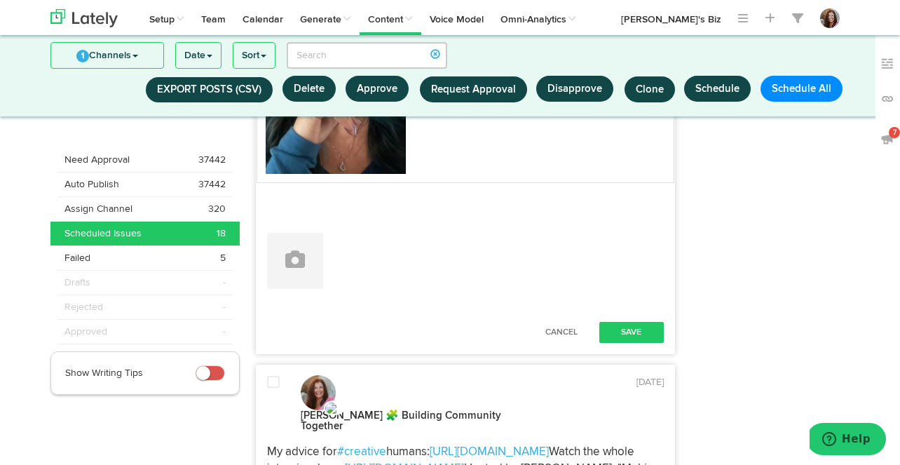
scroll to position [5921, 0]
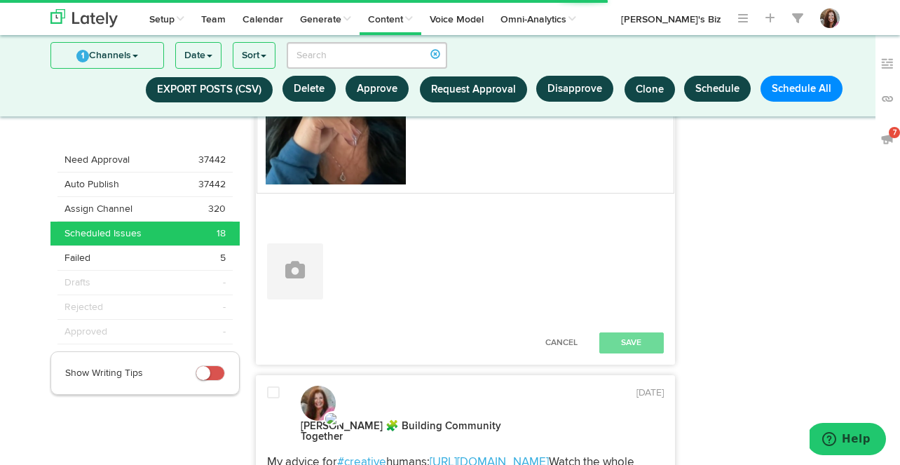
scroll to position [0, 0]
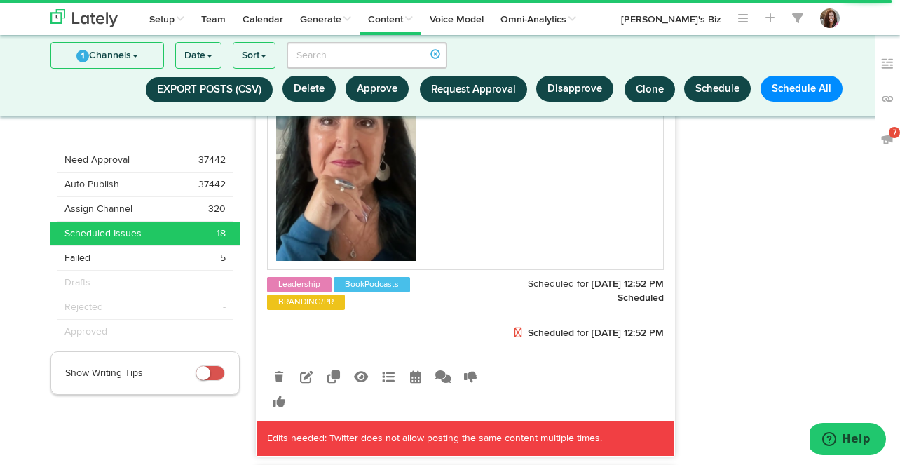
scroll to position [6470, 0]
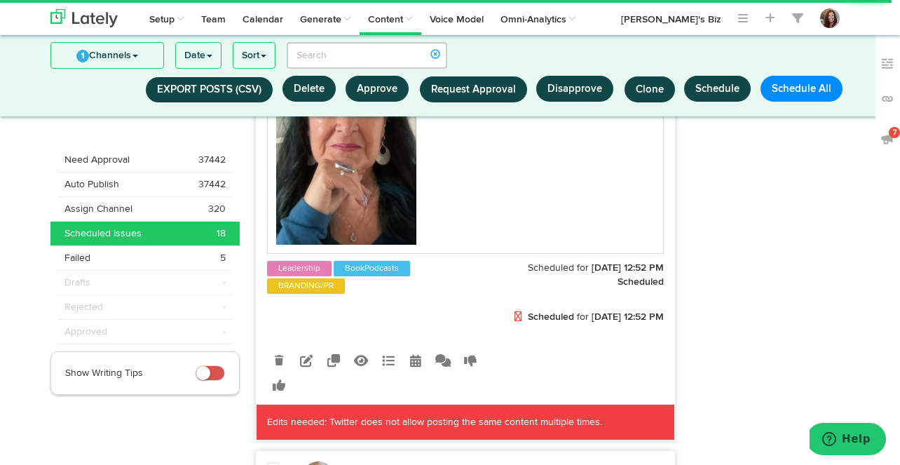
type textarea "My advice for #creative humans: https://youtube.com/shorts/VK7TEm_mf3E?si=HY5TC…"
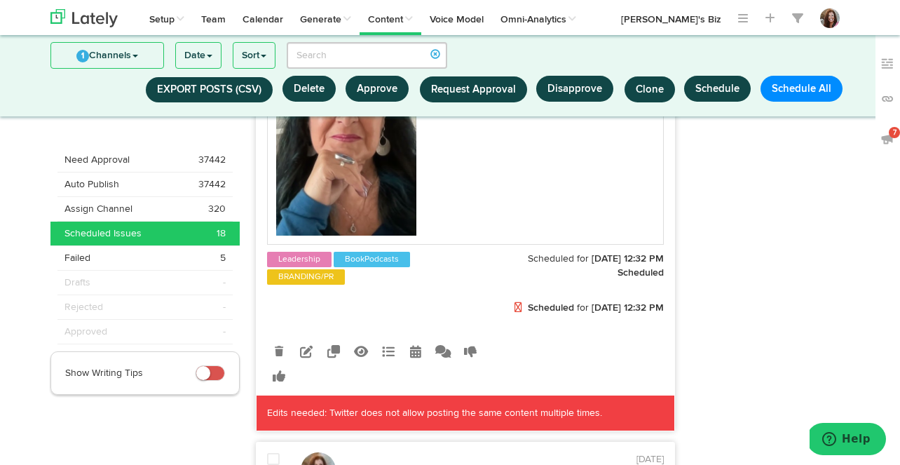
scroll to position [7007, 0]
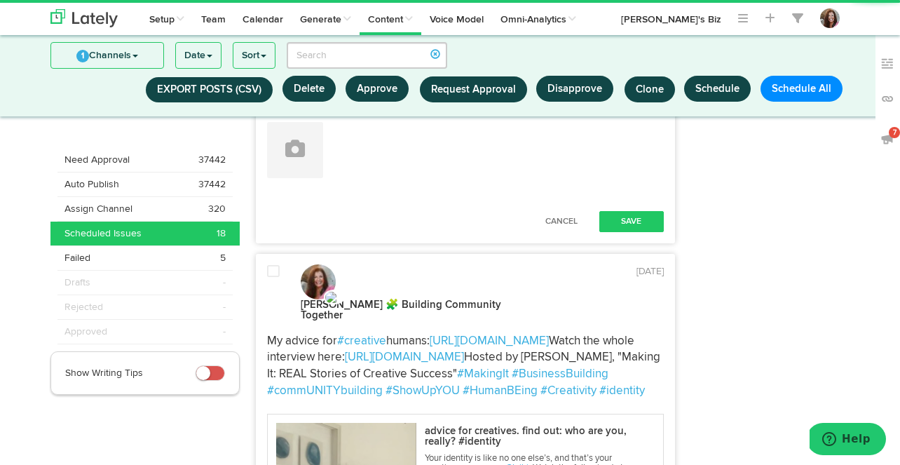
scroll to position [6629, 0]
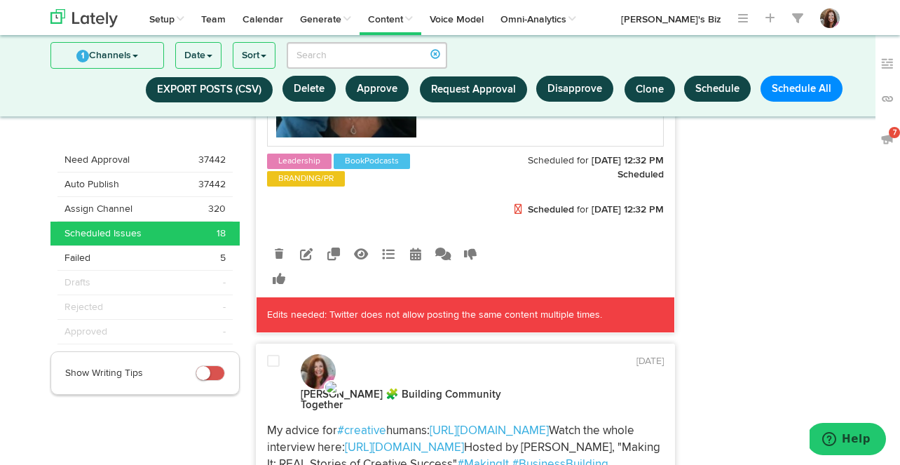
scroll to position [7175, 0]
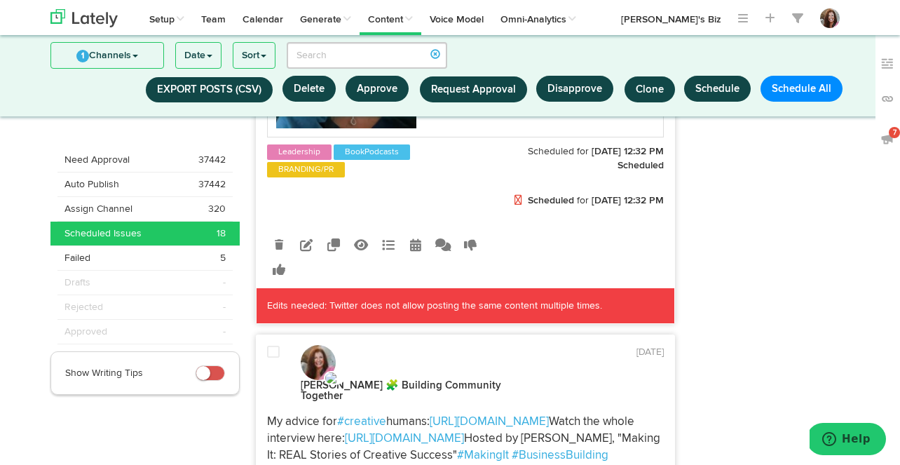
type textarea "My advice for #creative entrepreneurs: https://youtube.com/shorts/VK7TEm_mf3E?s…"
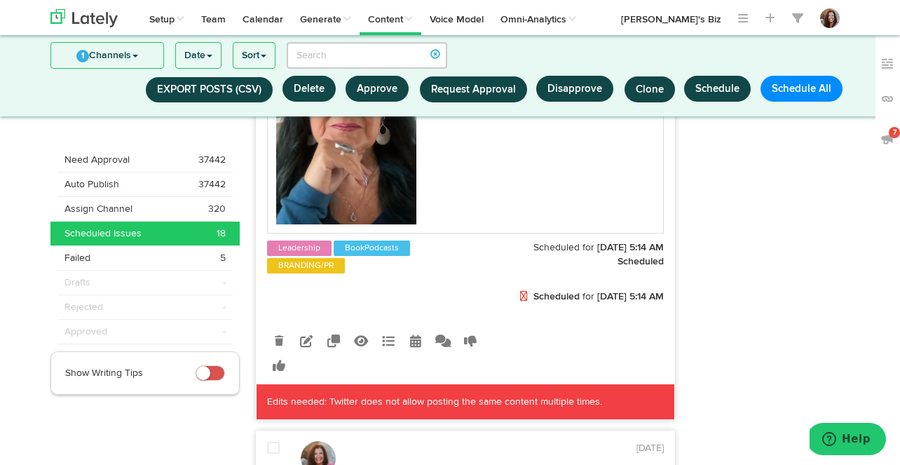
scroll to position [7591, 0]
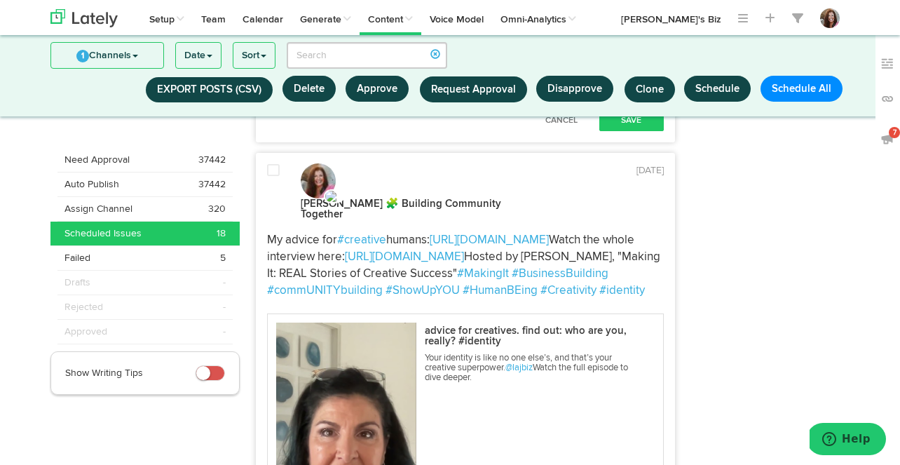
scroll to position [7319, 0]
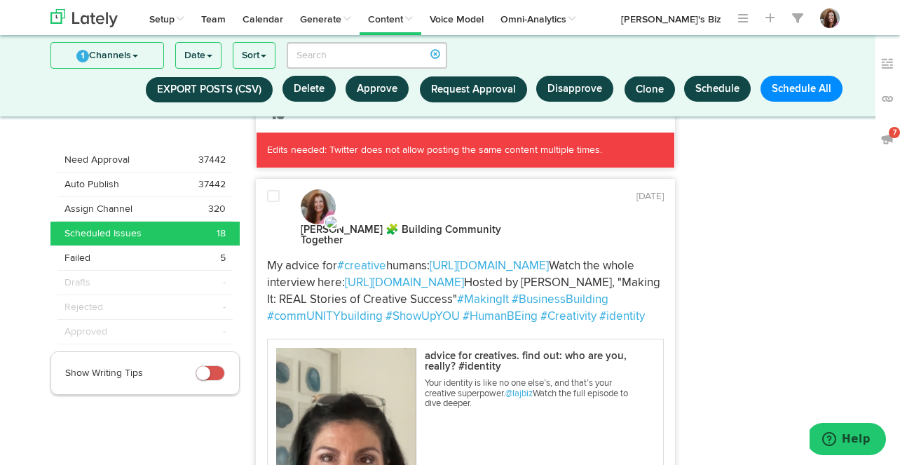
scroll to position [7939, 0]
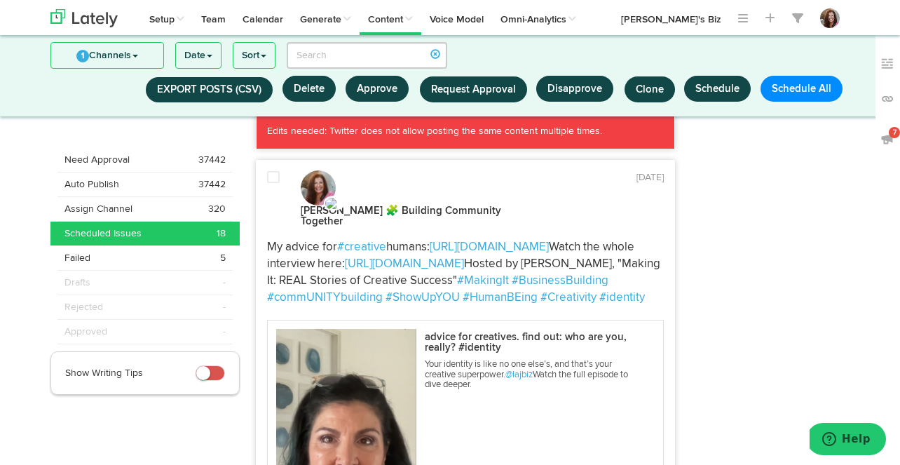
type textarea "My advice for #creative humans: https://youtube.com/shorts/VK7TEm_mf3E?si=HY5TC…"
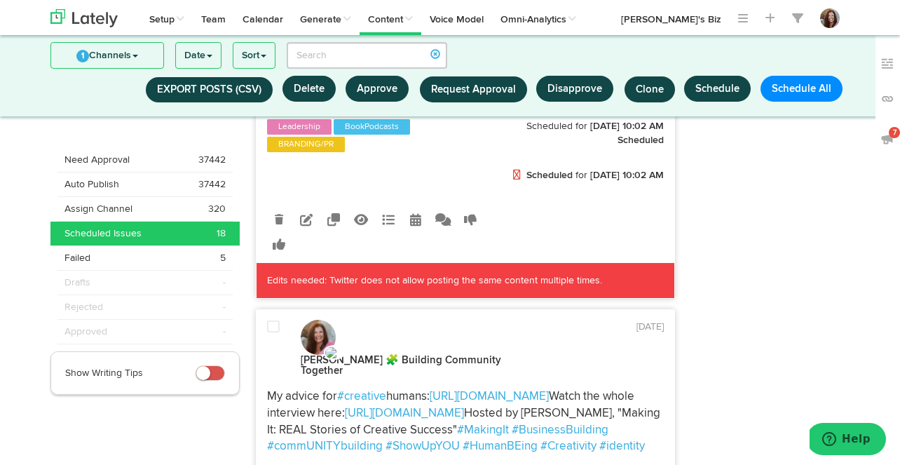
scroll to position [8341, 0]
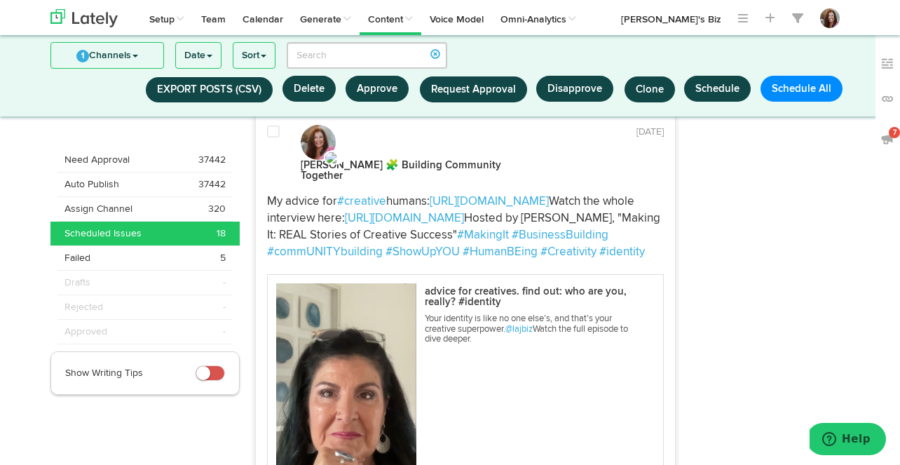
scroll to position [7947, 0]
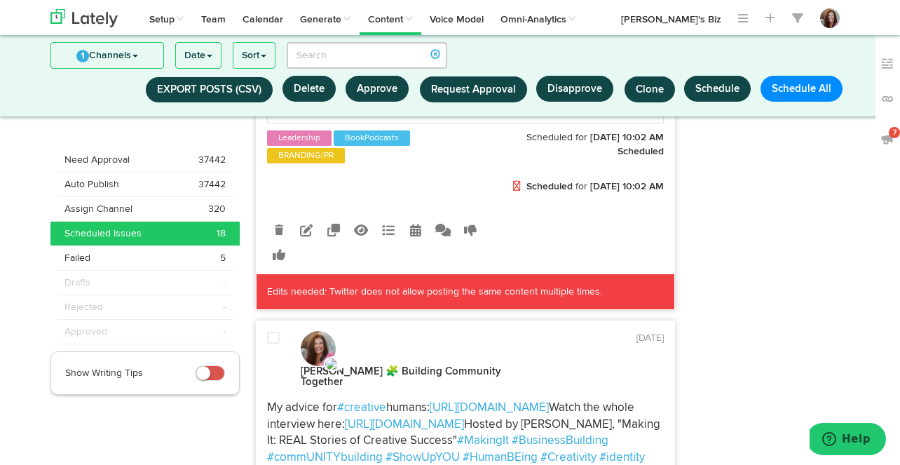
scroll to position [8396, 0]
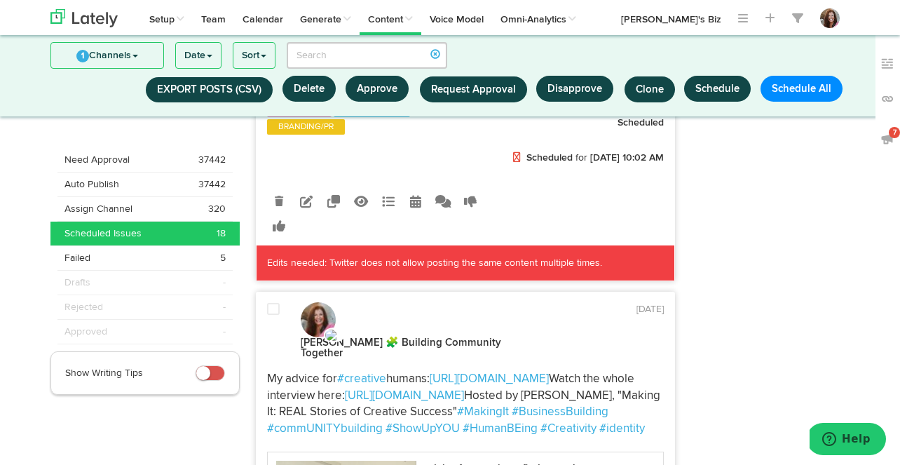
type textarea "My advice for #creative humans: https://youtube.com/shorts/VK7TEm_mf3E?si=HY5TC…"
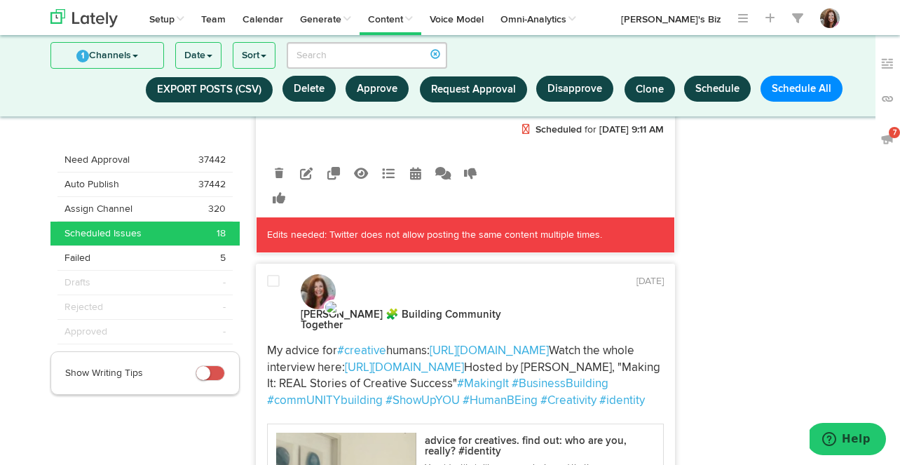
scroll to position [8943, 0]
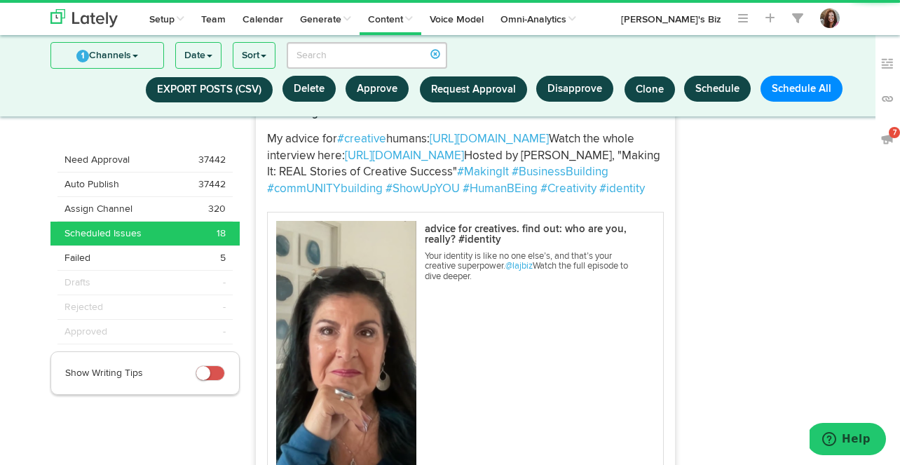
scroll to position [8598, 0]
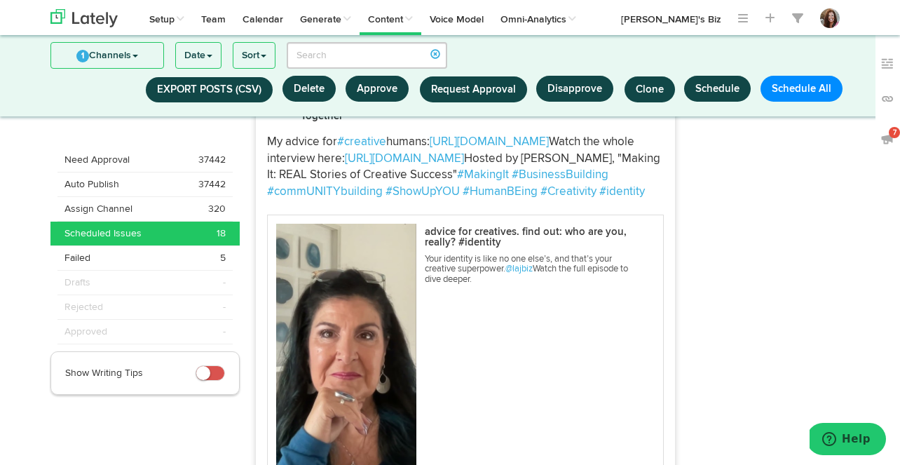
drag, startPoint x: 322, startPoint y: 282, endPoint x: 277, endPoint y: 282, distance: 45.5
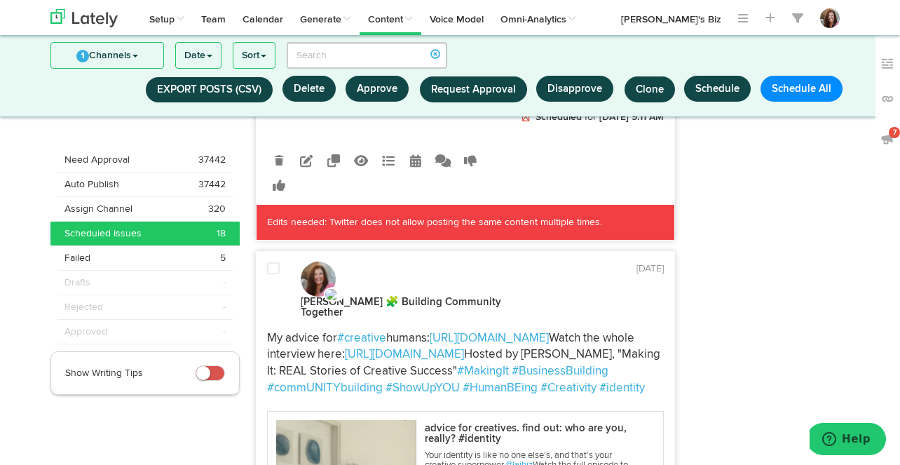
scroll to position [9060, 0]
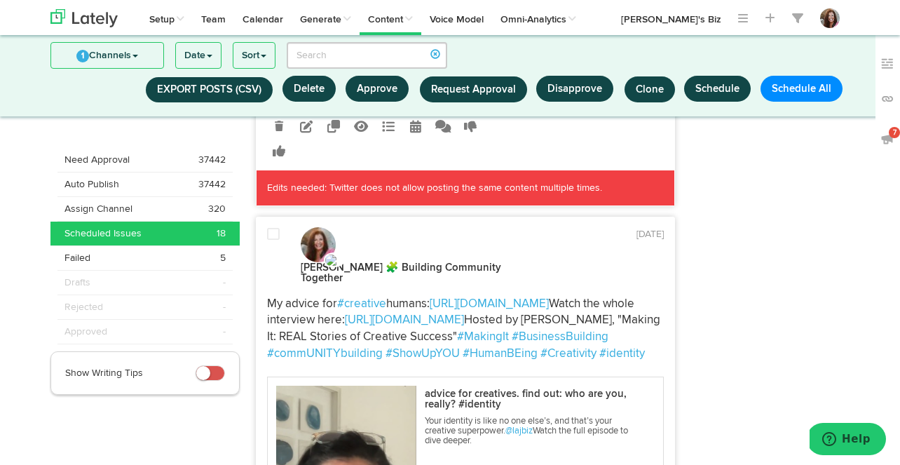
type textarea "My advice for #creative humans: https://youtube.com/shorts/VK7TEm_mf3E?si=HY5TC…"
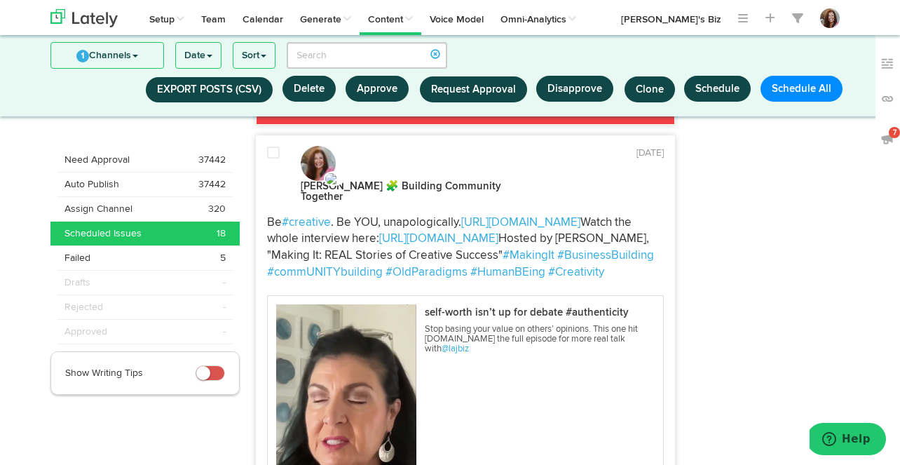
scroll to position [9665, 0]
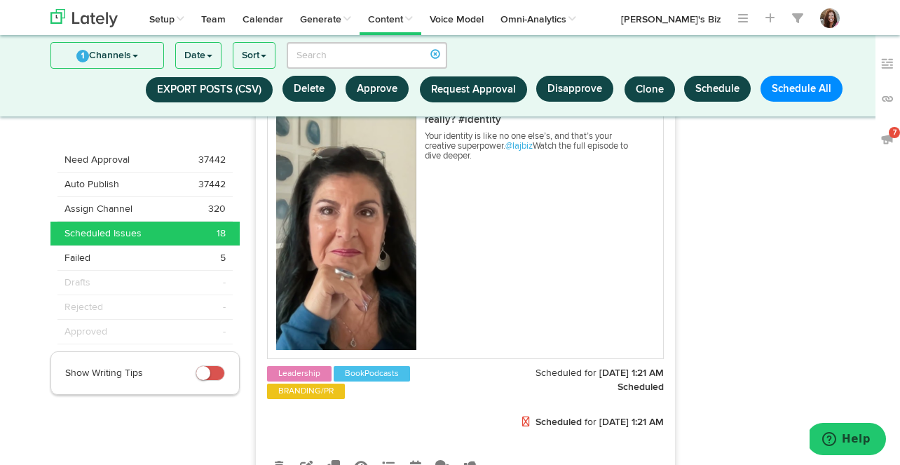
scroll to position [9309, 0]
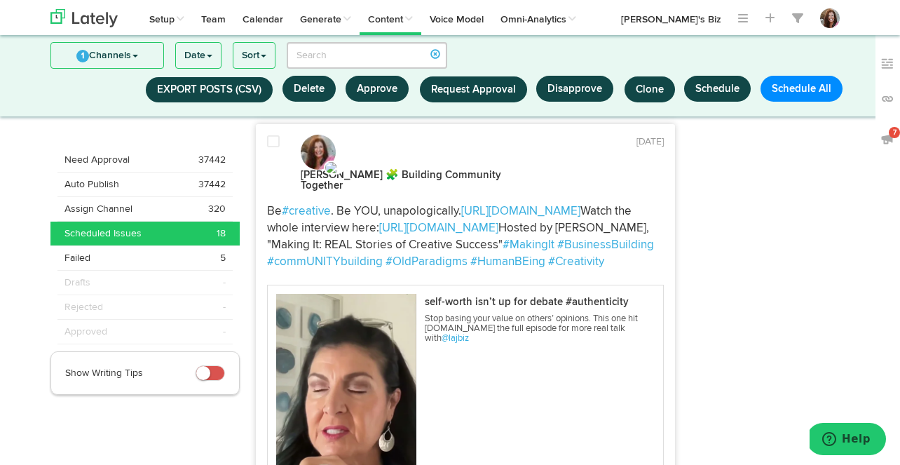
scroll to position [9751, 0]
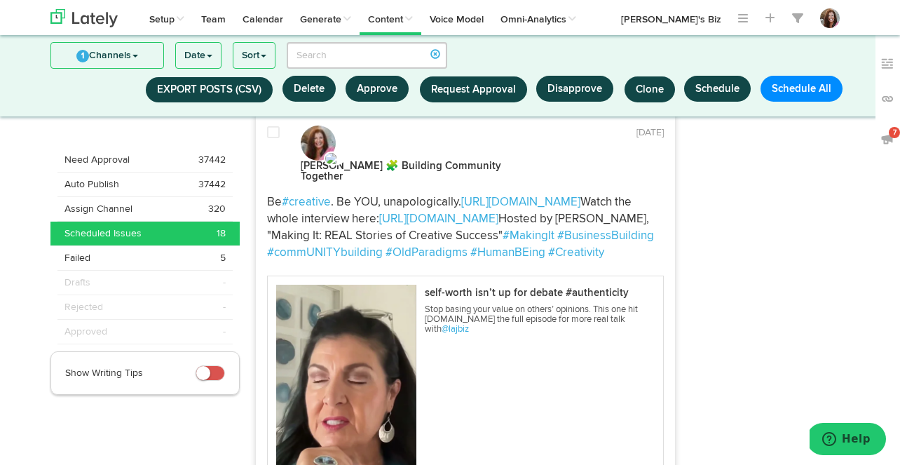
type textarea "My advice for #creative humans: https://youtube.com/shorts/VK7TEm_mf3E?si=HY5TC…"
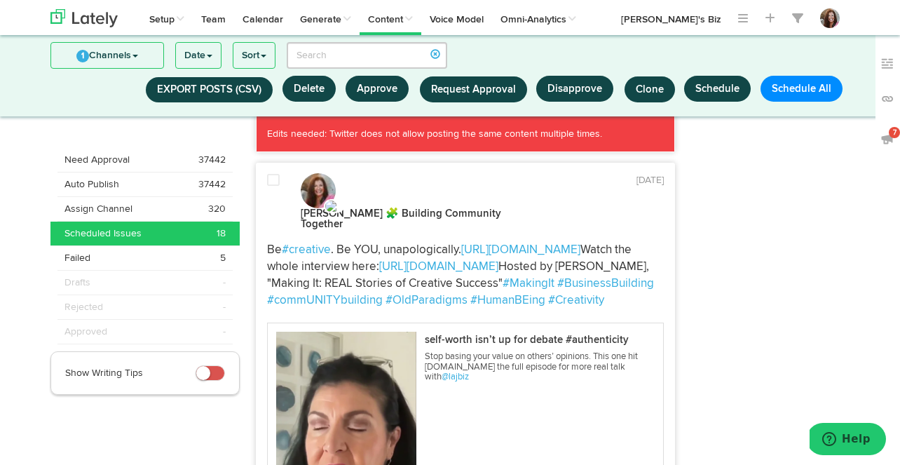
scroll to position [10219, 0]
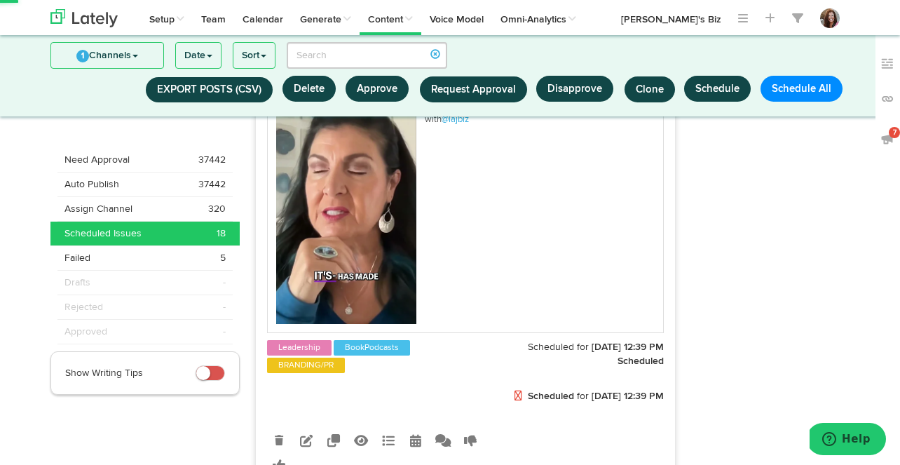
scroll to position [9922, 0]
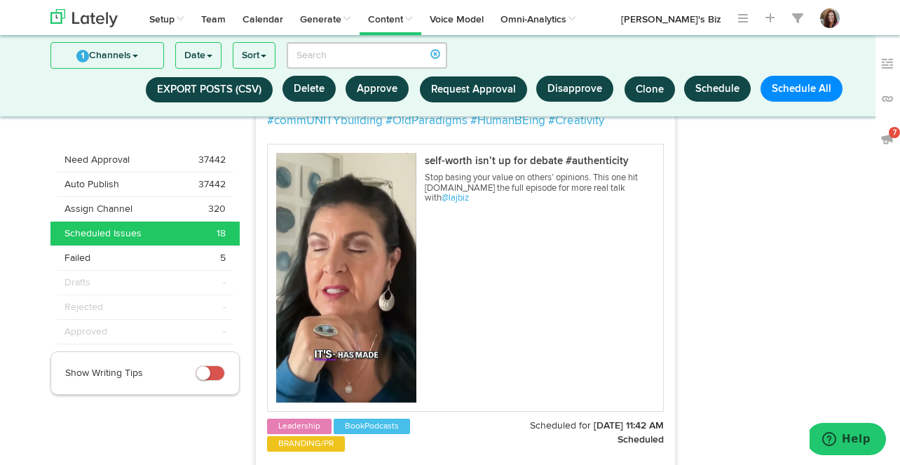
scroll to position [10472, 0]
type textarea "My advice for #creatives in biz: https://youtube.com/shorts/VK7TEm_mf3E?si=HY5T…"
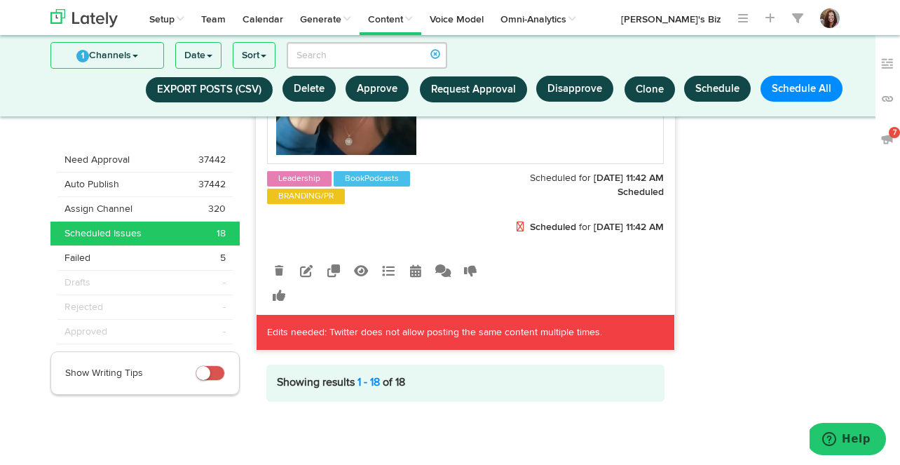
scroll to position [10860, 0]
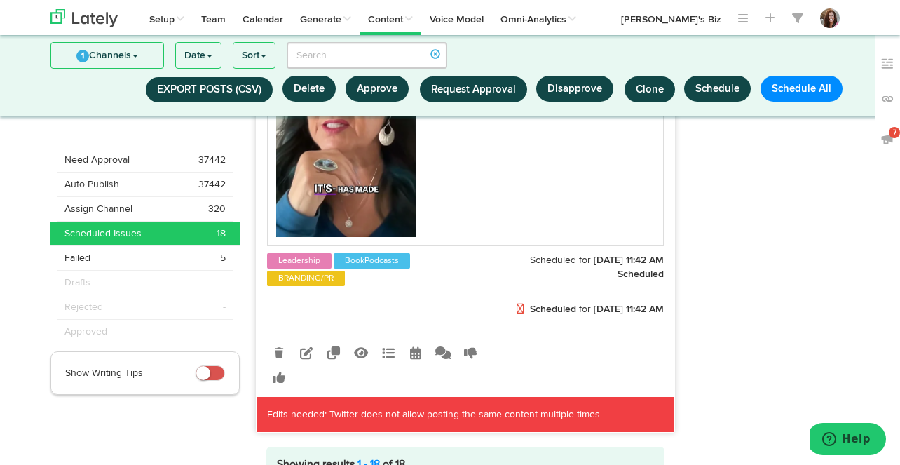
scroll to position [10600, 0]
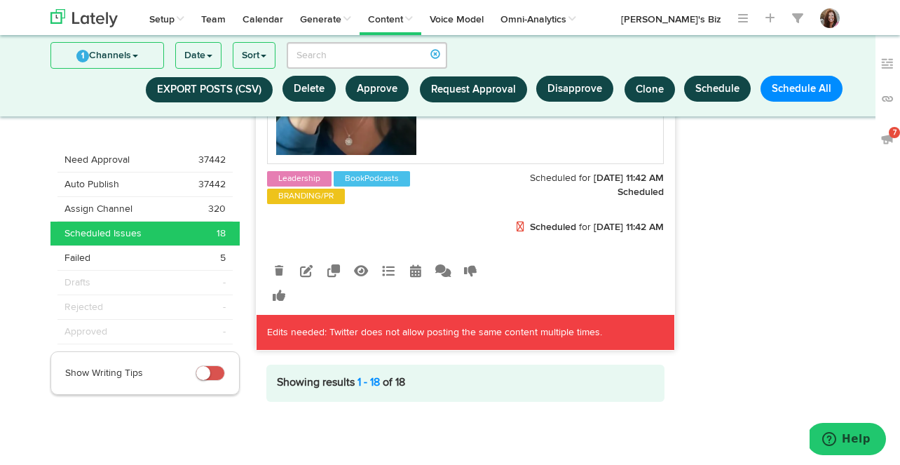
scroll to position [10973, 0]
type textarea "Be #creative. Be YOU, unapologically. https://youtube.com/shorts/qgnEGSiaoyk?si…"
click at [308, 277] on icon at bounding box center [306, 270] width 13 height 13
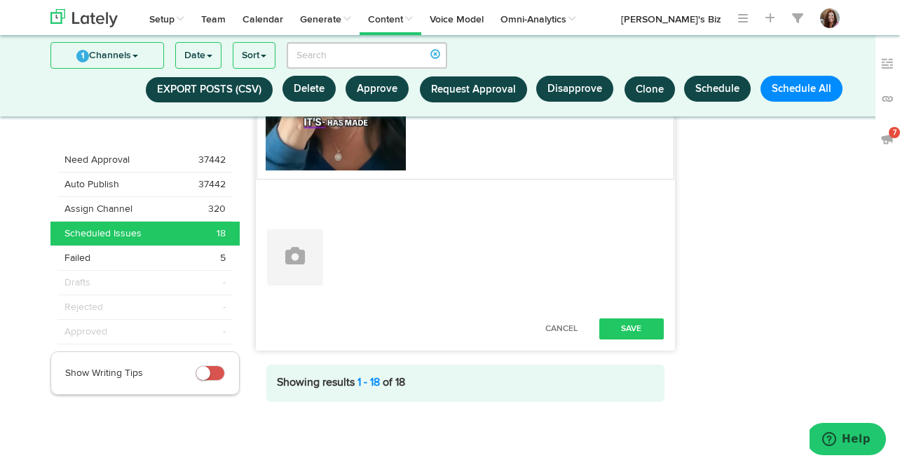
scroll to position [11228, 0]
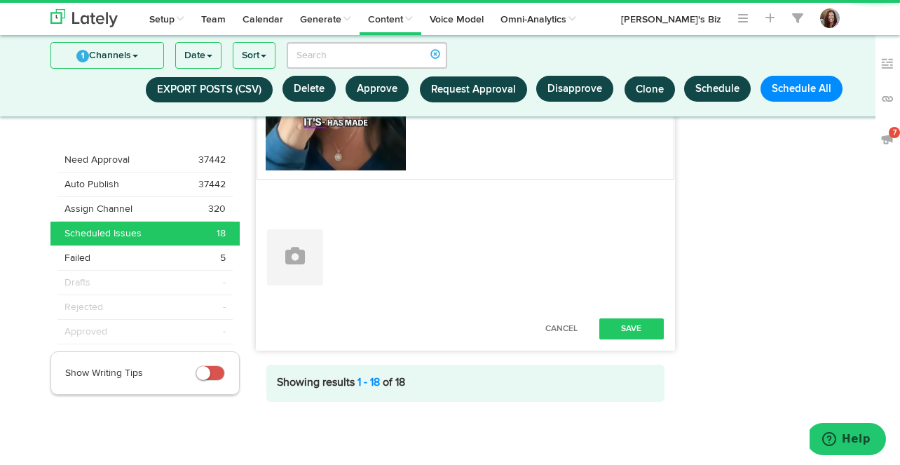
scroll to position [11219, 0]
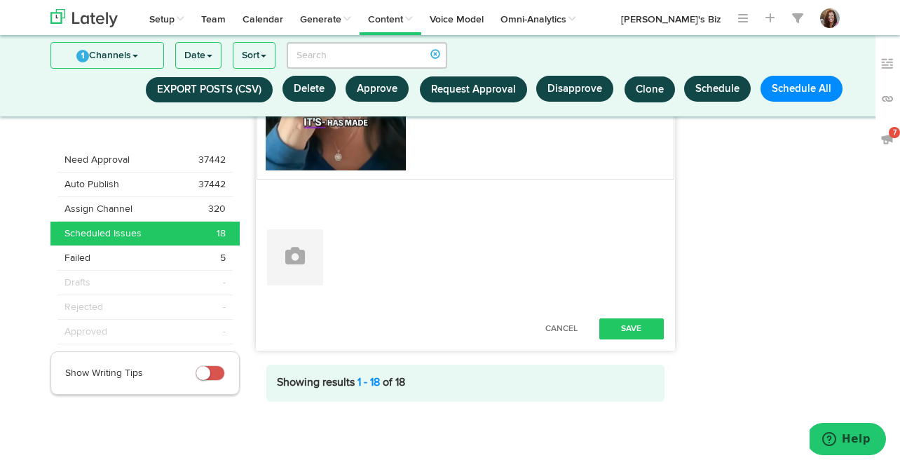
paste textarea "et"
type textarea "Be #creative. Be YOU, unapologetically. https://youtube.com/shorts/qgnEGSiaoyk?…"
click at [626, 322] on button "Save" at bounding box center [631, 328] width 64 height 21
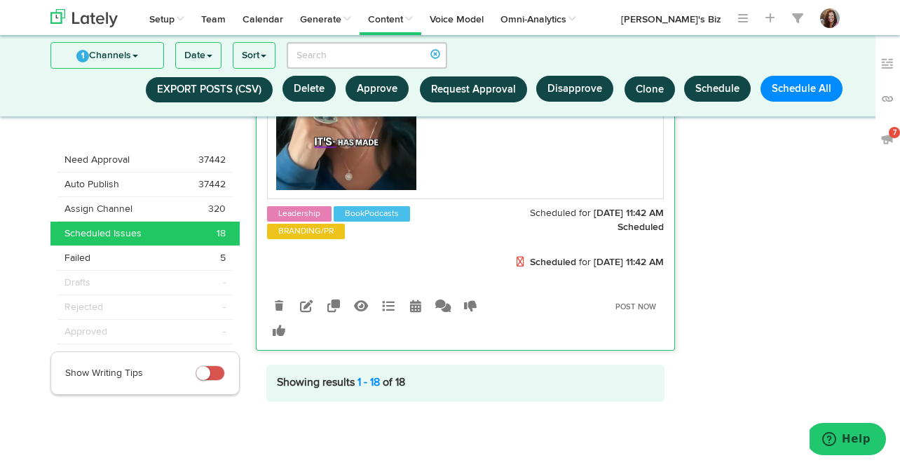
scroll to position [10880, 0]
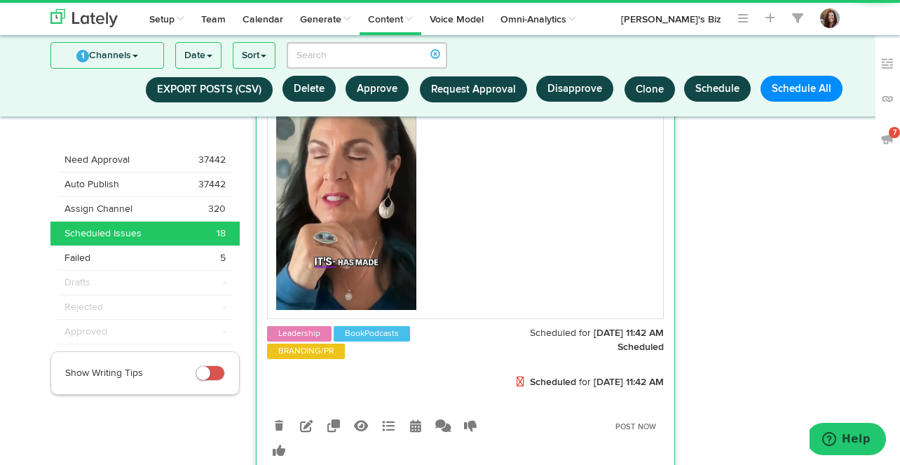
scroll to position [10523, 0]
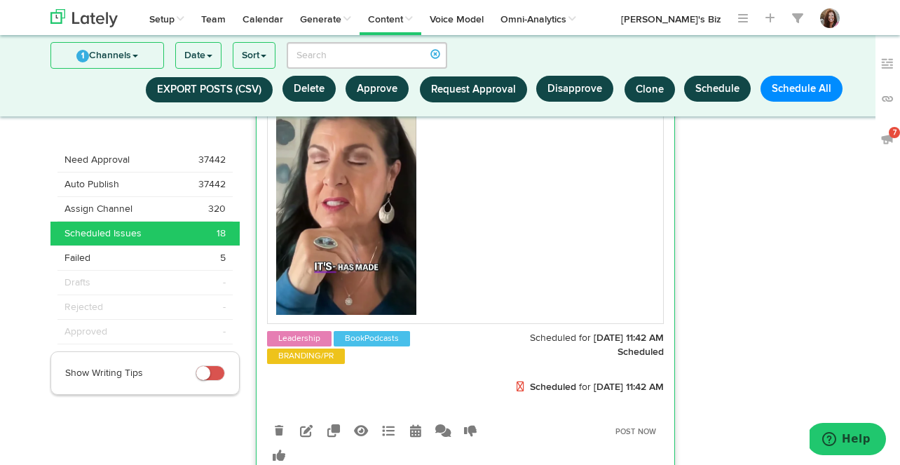
paste textarea "et"
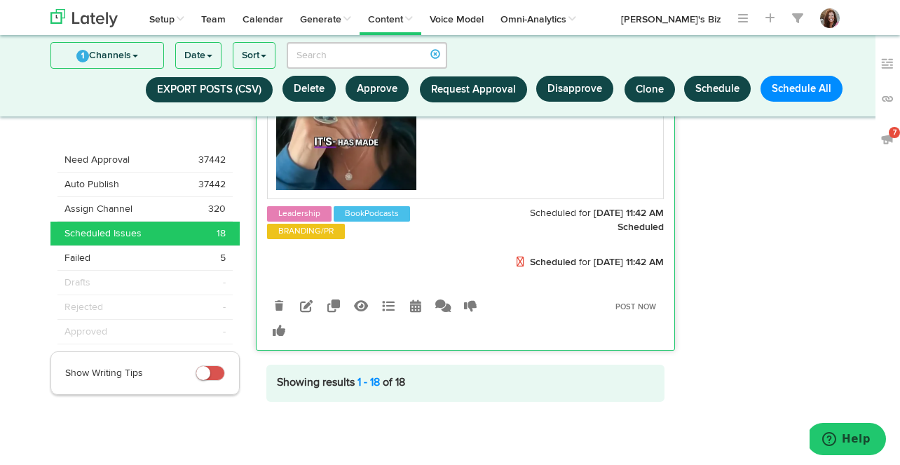
scroll to position [11046, 0]
type textarea "Be #creative. Be YOU, unapologetically. https://youtube.com/shorts/qgnEGSiaoyk?…"
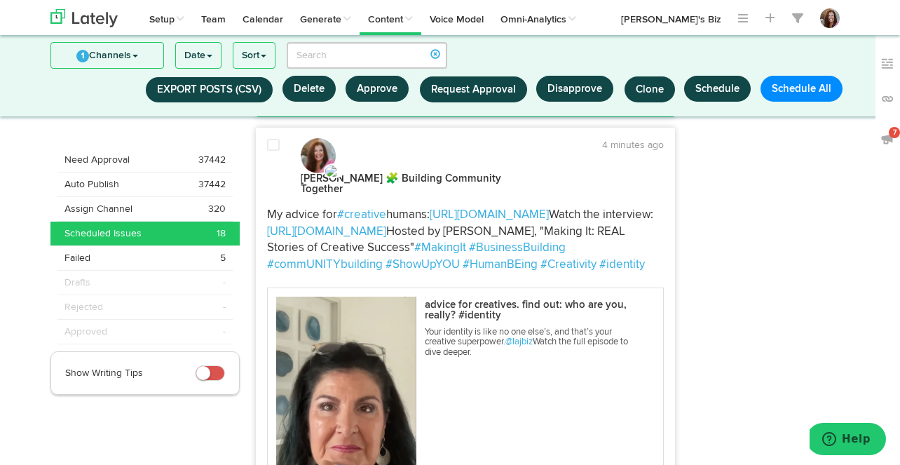
scroll to position [6605, 0]
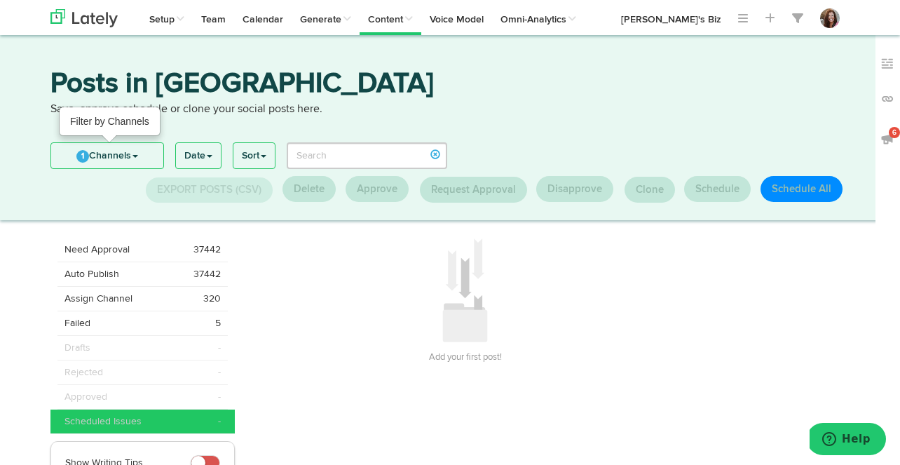
click at [123, 153] on link "1 Channels" at bounding box center [107, 155] width 112 height 25
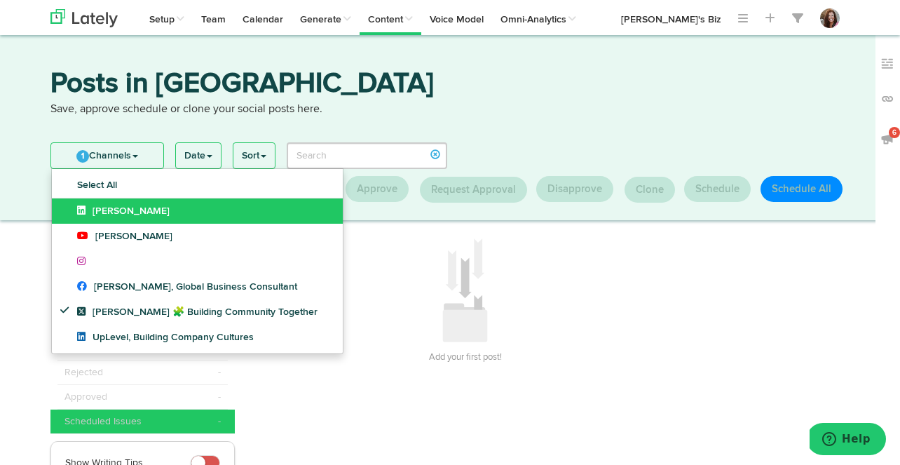
click at [118, 206] on span "[PERSON_NAME]" at bounding box center [123, 211] width 92 height 10
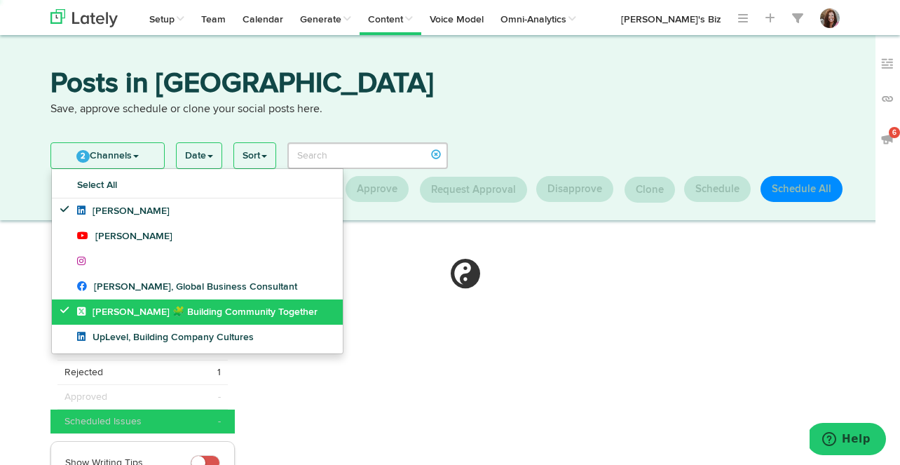
click at [103, 311] on span "[PERSON_NAME] 🧩 Building Community Together" at bounding box center [197, 312] width 240 height 10
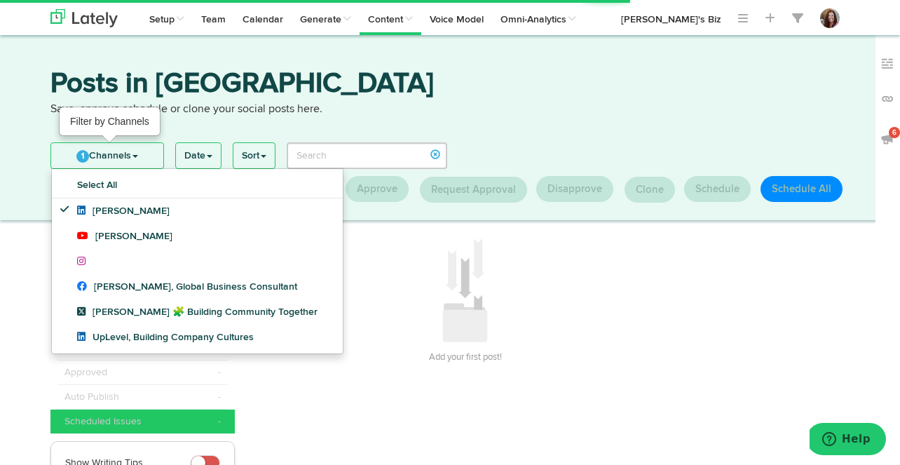
click at [130, 154] on link "1 Channels" at bounding box center [107, 155] width 112 height 25
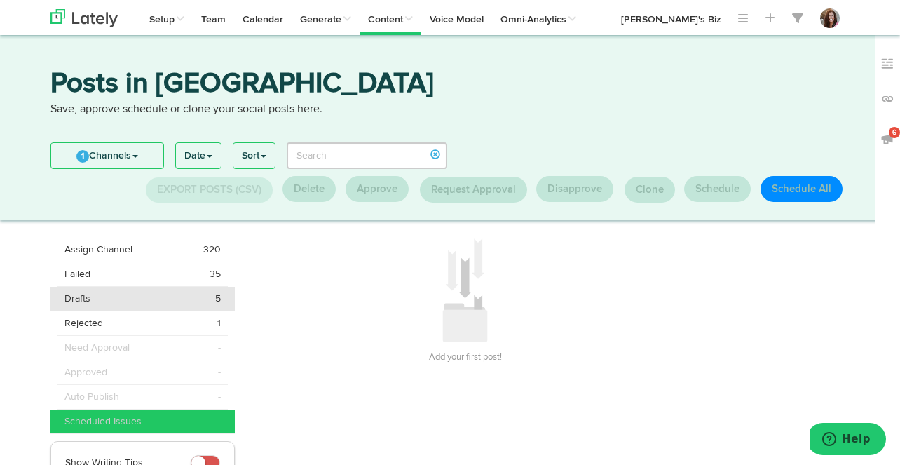
click at [115, 301] on div "Drafts 5" at bounding box center [142, 298] width 156 height 14
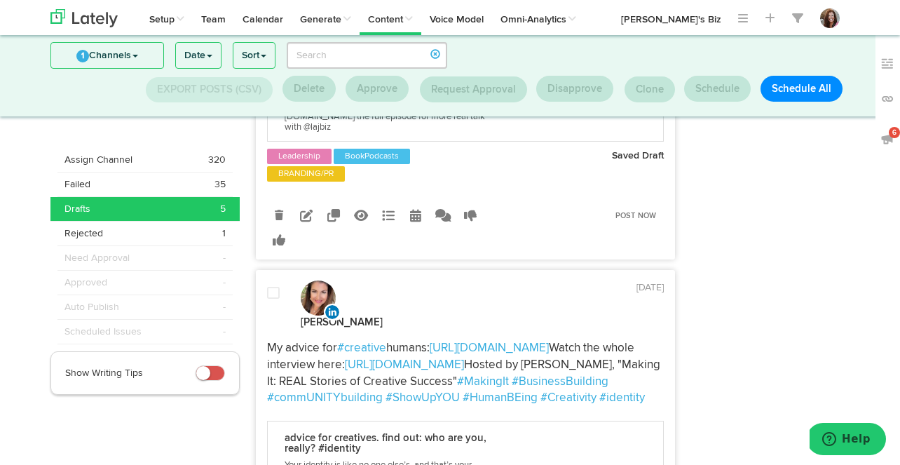
scroll to position [1331, 0]
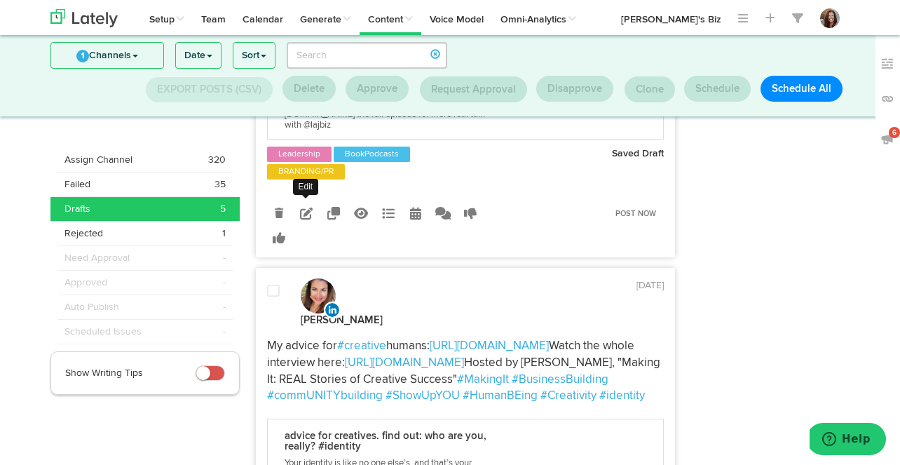
click at [305, 219] on icon at bounding box center [306, 213] width 13 height 13
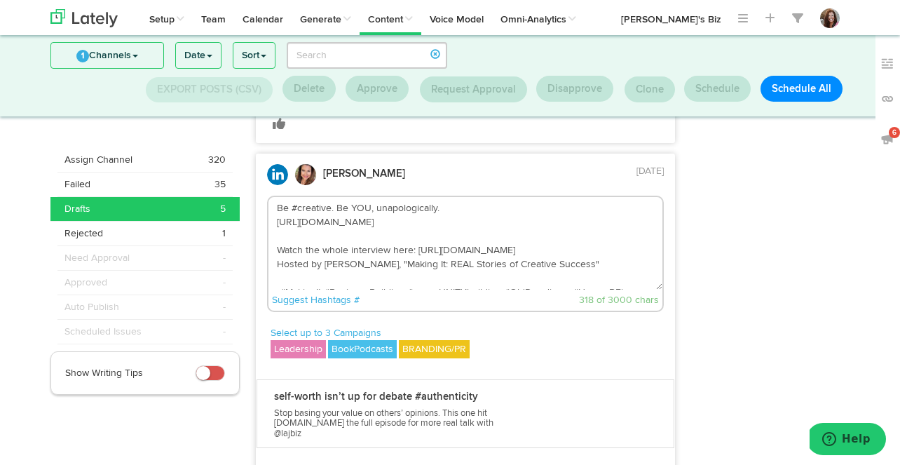
scroll to position [1090, 0]
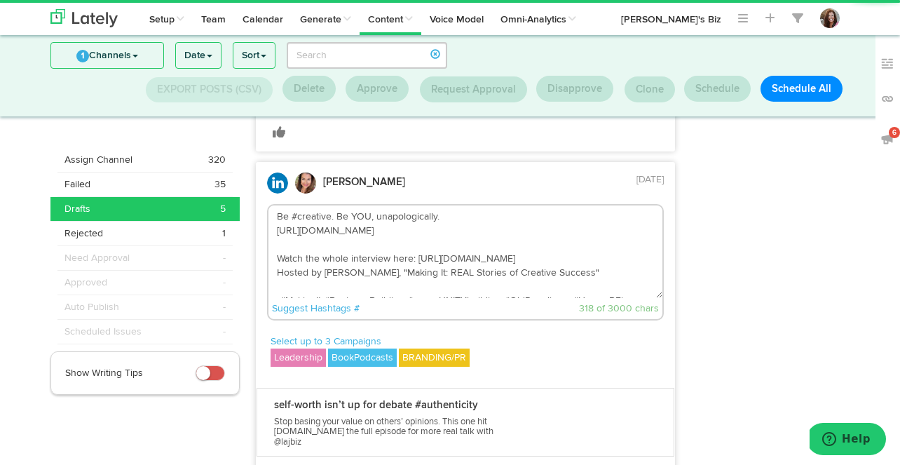
click at [396, 298] on textarea "Be #creative. Be YOU, unapologically. https://youtube.com/shorts/qgnEGSiaoyk?si…" at bounding box center [465, 251] width 394 height 92
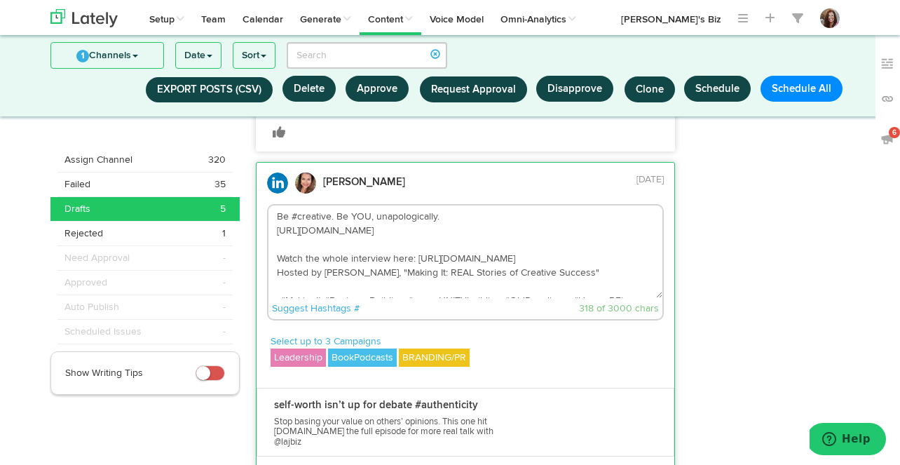
click at [396, 298] on textarea "Be #creative. Be YOU, unapologically. https://youtube.com/shorts/qgnEGSiaoyk?si…" at bounding box center [465, 251] width 394 height 92
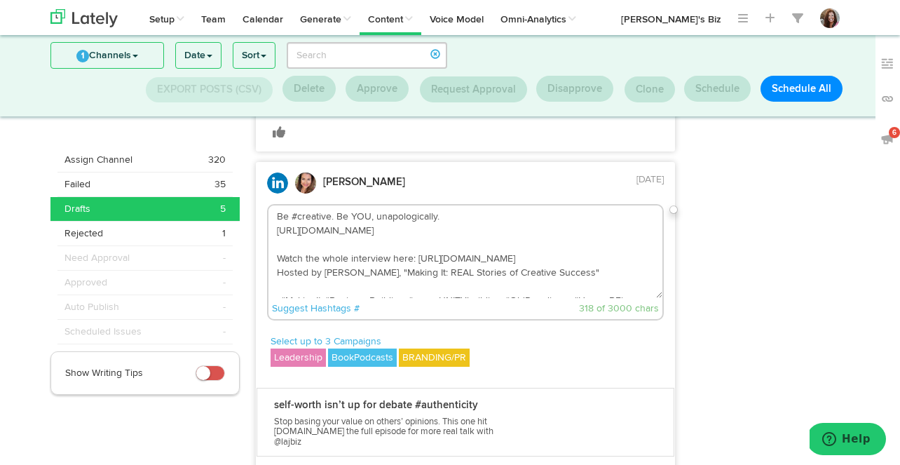
paste textarea "et"
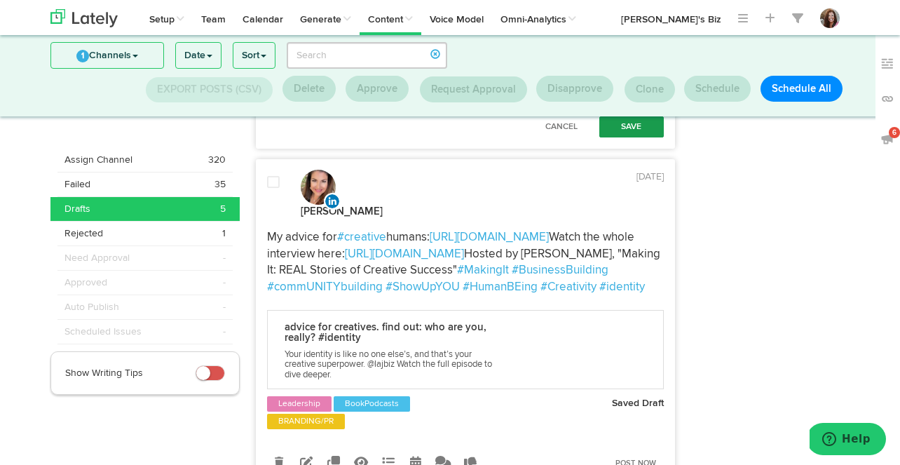
scroll to position [1569, 0]
type textarea "Be #creative. Be YOU, unapologetically. https://youtube.com/shorts/qgnEGSiaoyk?…"
click at [642, 137] on button "Save" at bounding box center [631, 126] width 64 height 21
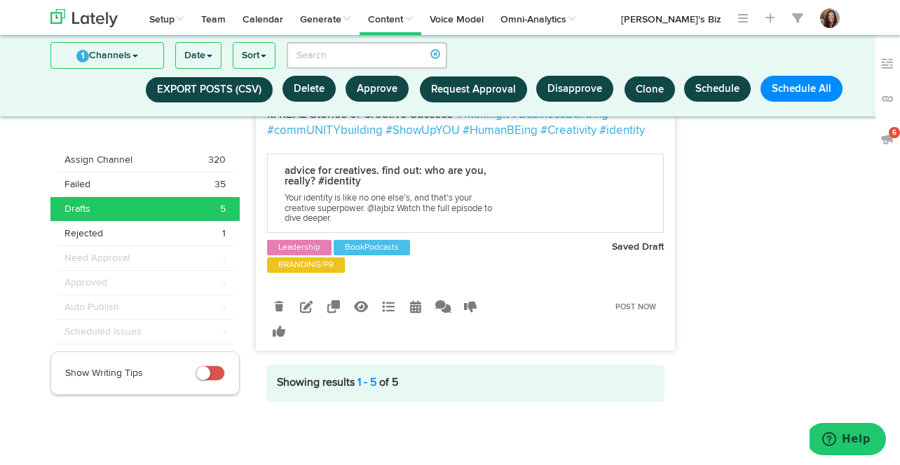
scroll to position [1862, 0]
click at [121, 55] on link "1 Channels" at bounding box center [107, 55] width 112 height 25
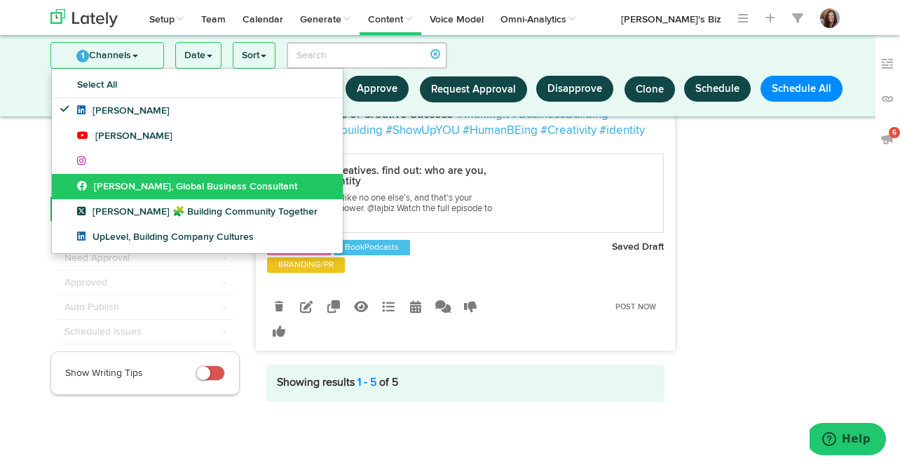
click at [118, 182] on span "[PERSON_NAME], Global Business Consultant" at bounding box center [187, 186] width 220 height 10
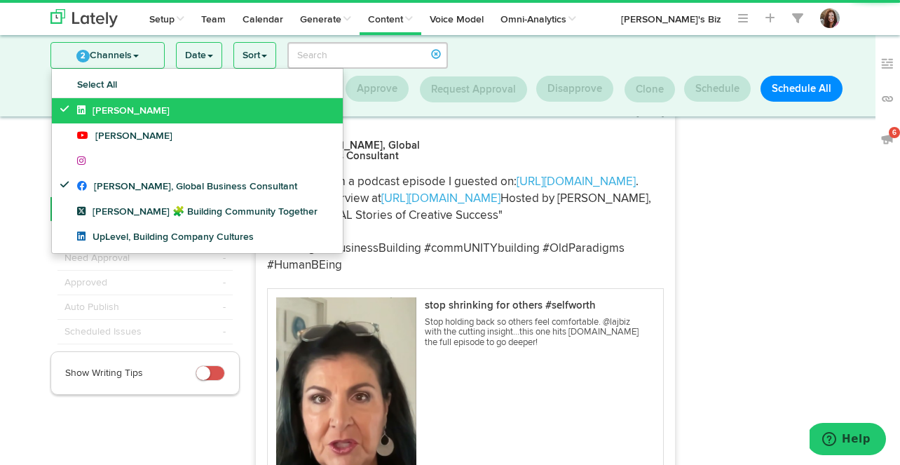
click at [123, 110] on span "[PERSON_NAME]" at bounding box center [123, 111] width 92 height 10
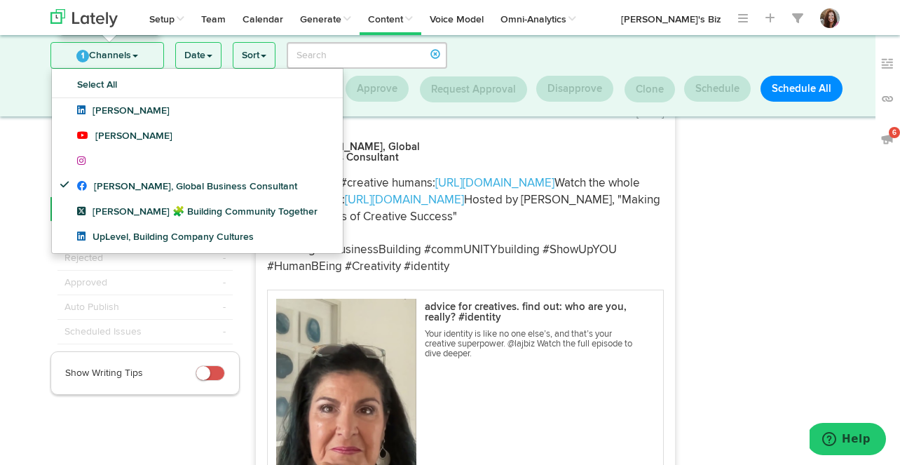
click at [107, 51] on link "1 Channels" at bounding box center [107, 55] width 112 height 25
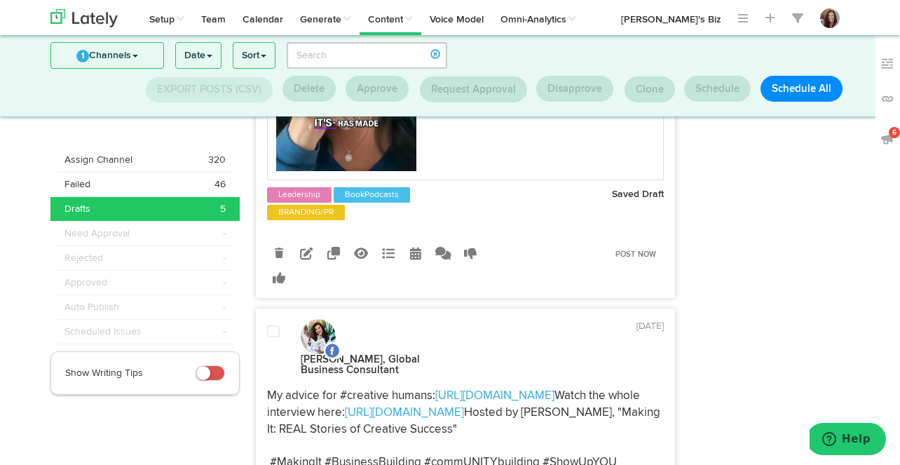
scroll to position [1654, 0]
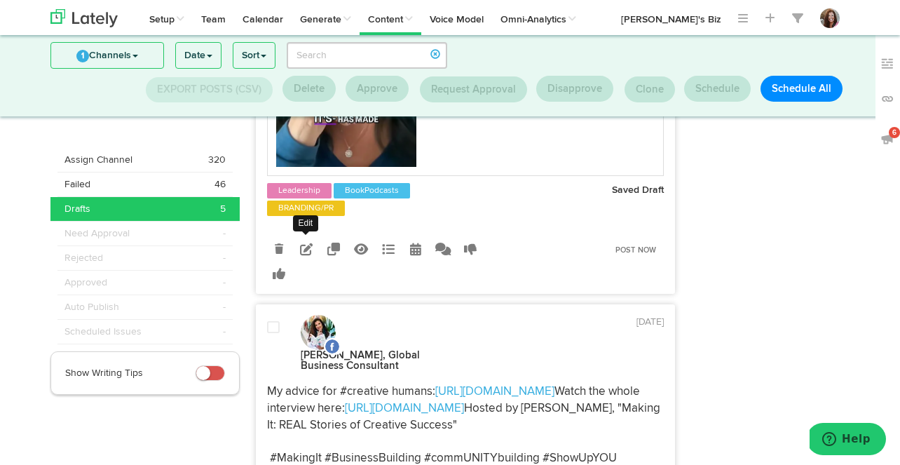
click at [305, 255] on icon at bounding box center [306, 248] width 13 height 13
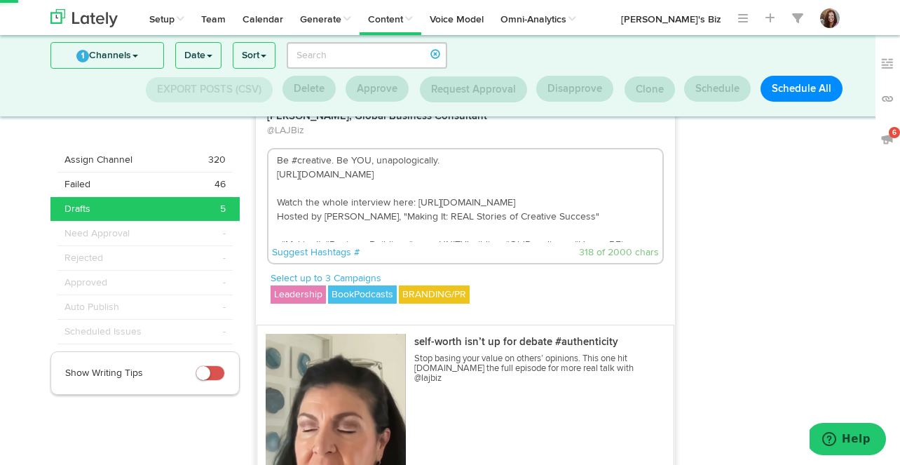
scroll to position [1286, 0]
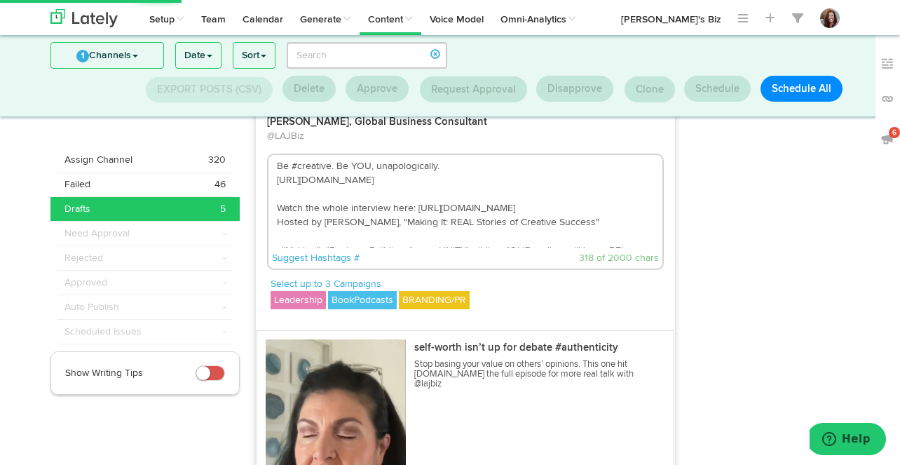
click at [399, 238] on textarea "Be #creative. Be YOU, unapologically. https://youtube.com/shorts/qgnEGSiaoyk?si…" at bounding box center [465, 201] width 394 height 92
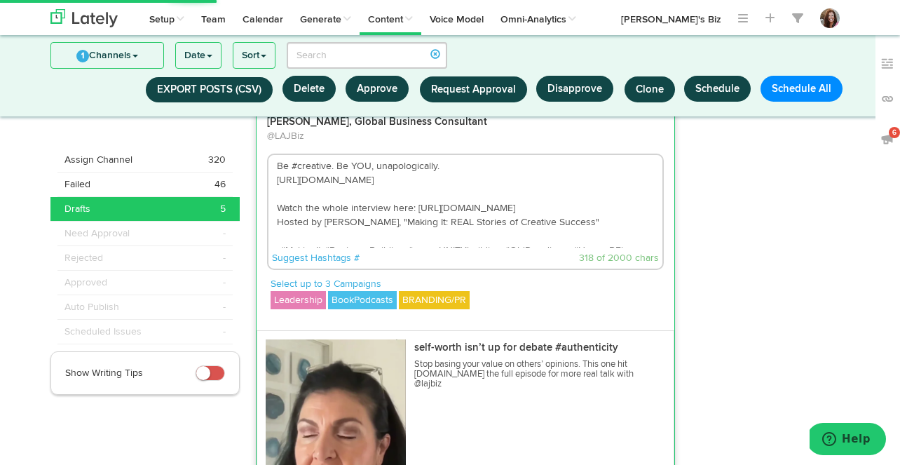
click at [399, 238] on textarea "Be #creative. Be YOU, unapologically. https://youtube.com/shorts/qgnEGSiaoyk?si…" at bounding box center [465, 201] width 394 height 92
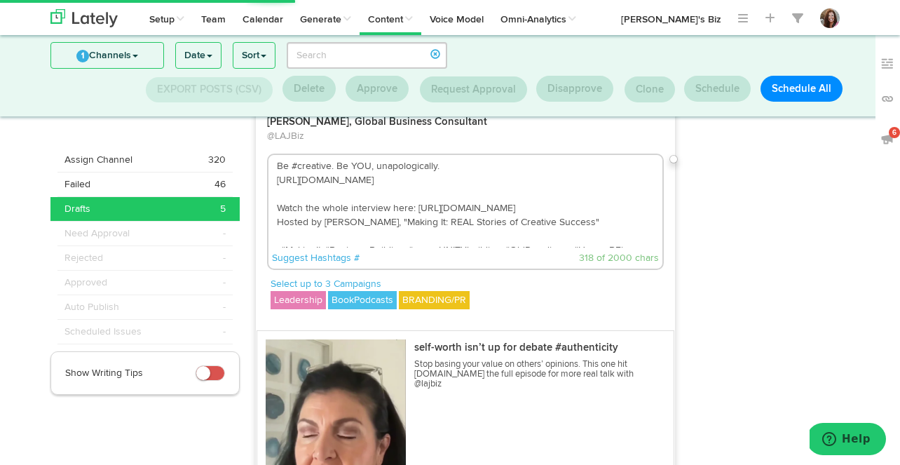
paste textarea "et"
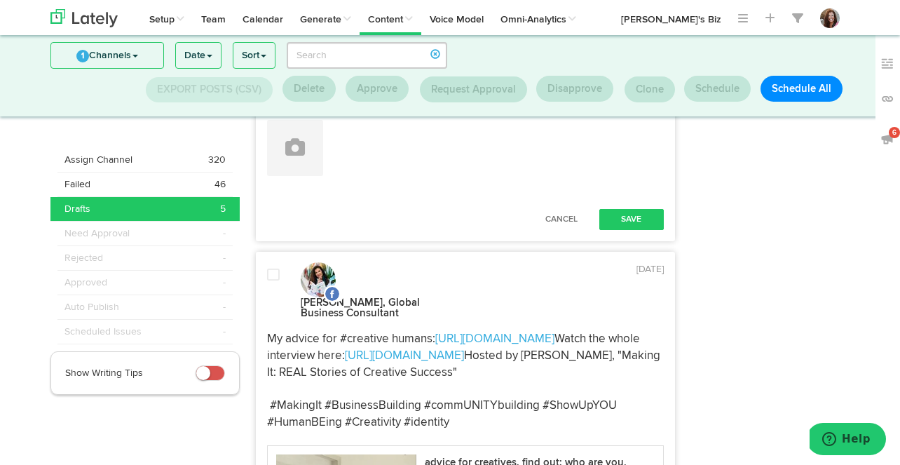
scroll to position [1860, 0]
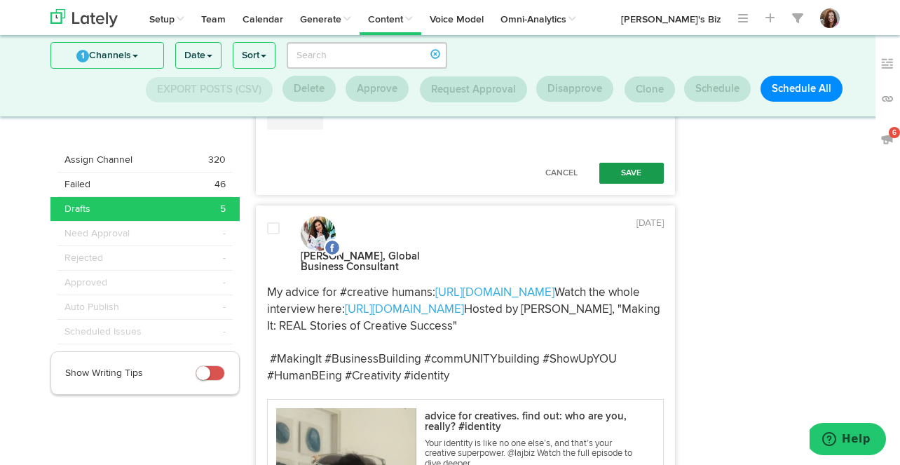
type textarea "Be #creative. Be YOU, unapologetically. https://youtube.com/shorts/qgnEGSiaoyk?…"
click at [626, 184] on button "Save" at bounding box center [631, 173] width 64 height 21
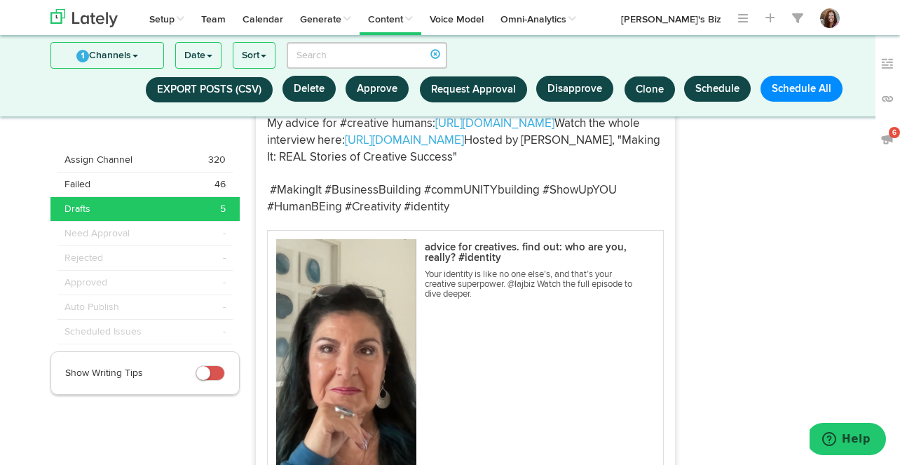
scroll to position [1923, 0]
